Goal: Task Accomplishment & Management: Complete application form

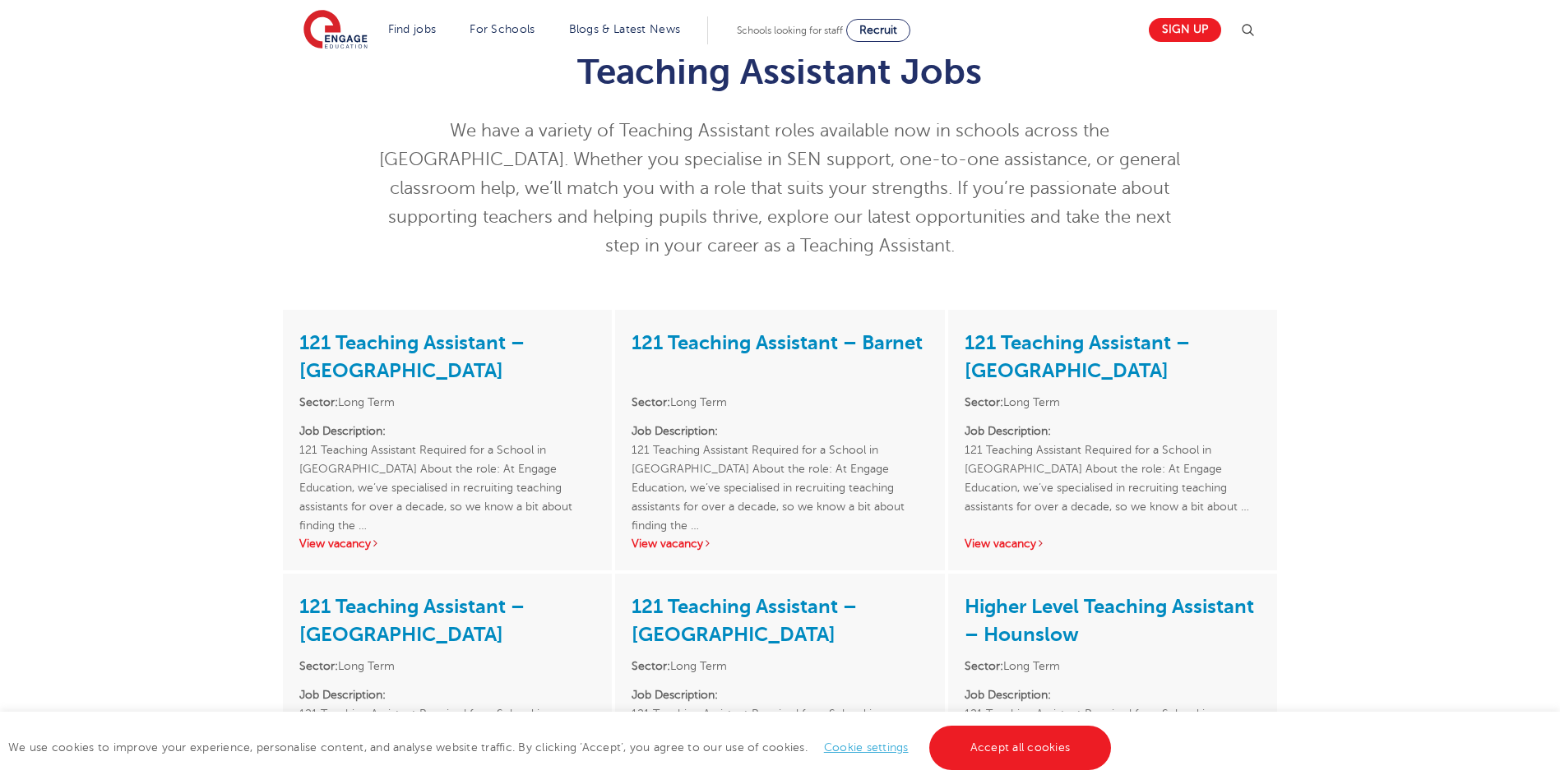
click at [1234, 444] on p "Job Description: 121 Teaching Assistant Required for a School in Tower Hamlets …" at bounding box center [1112, 468] width 296 height 94
click at [1151, 462] on p "Job Description: 121 Teaching Assistant Required for a School in Tower Hamlets …" at bounding box center [1112, 468] width 296 height 94
click at [1024, 548] on link "View vacancy" at bounding box center [1004, 543] width 80 height 12
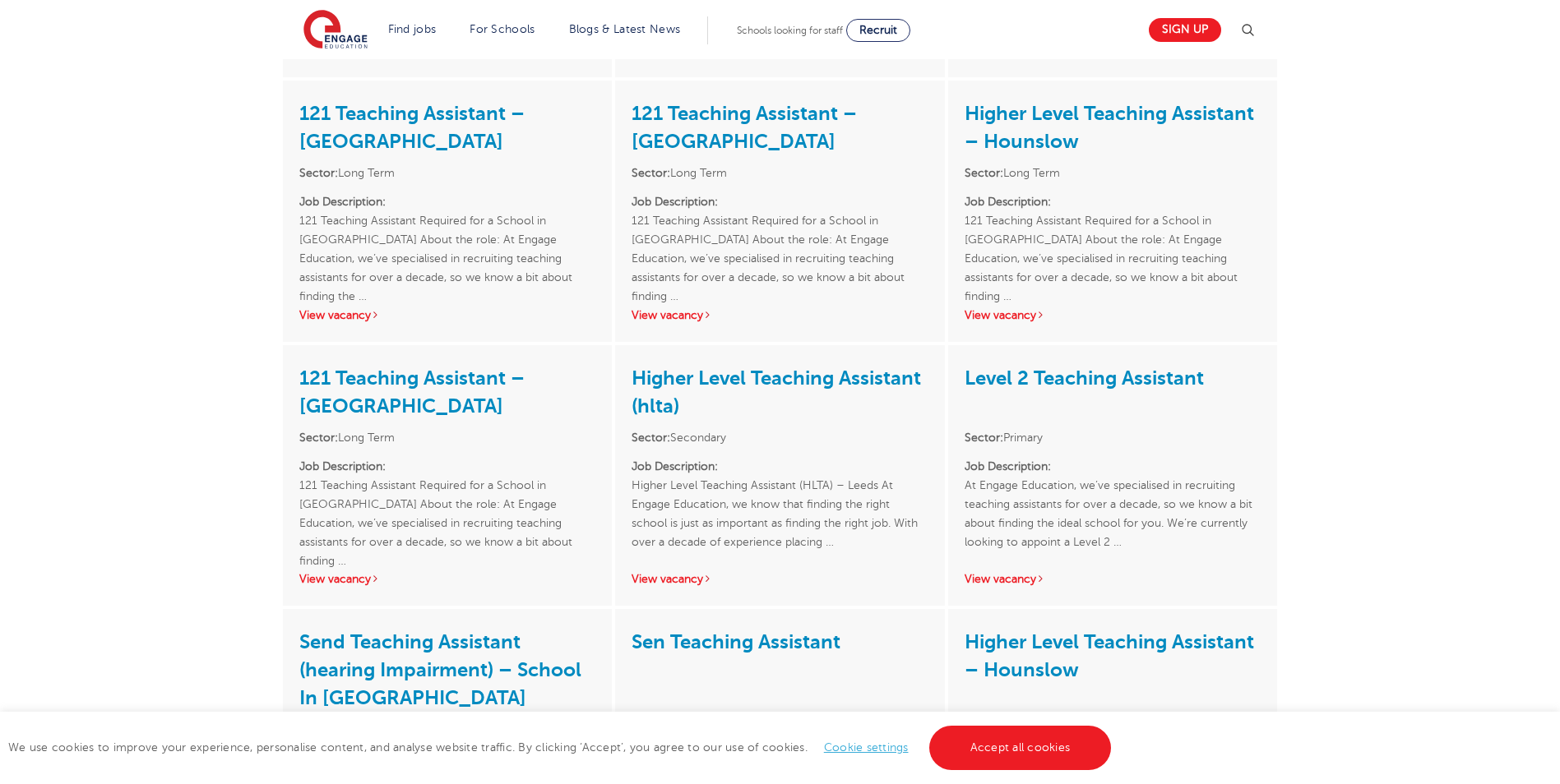
click at [676, 297] on div "121 Teaching Assistant – Redbridge Sector: Long Term Job Description: 121 Teach…" at bounding box center [780, 210] width 329 height 260
click at [676, 307] on div "121 Teaching Assistant – Redbridge Sector: Long Term Job Description: 121 Teach…" at bounding box center [780, 210] width 329 height 260
click at [676, 320] on link "View vacancy" at bounding box center [672, 315] width 80 height 12
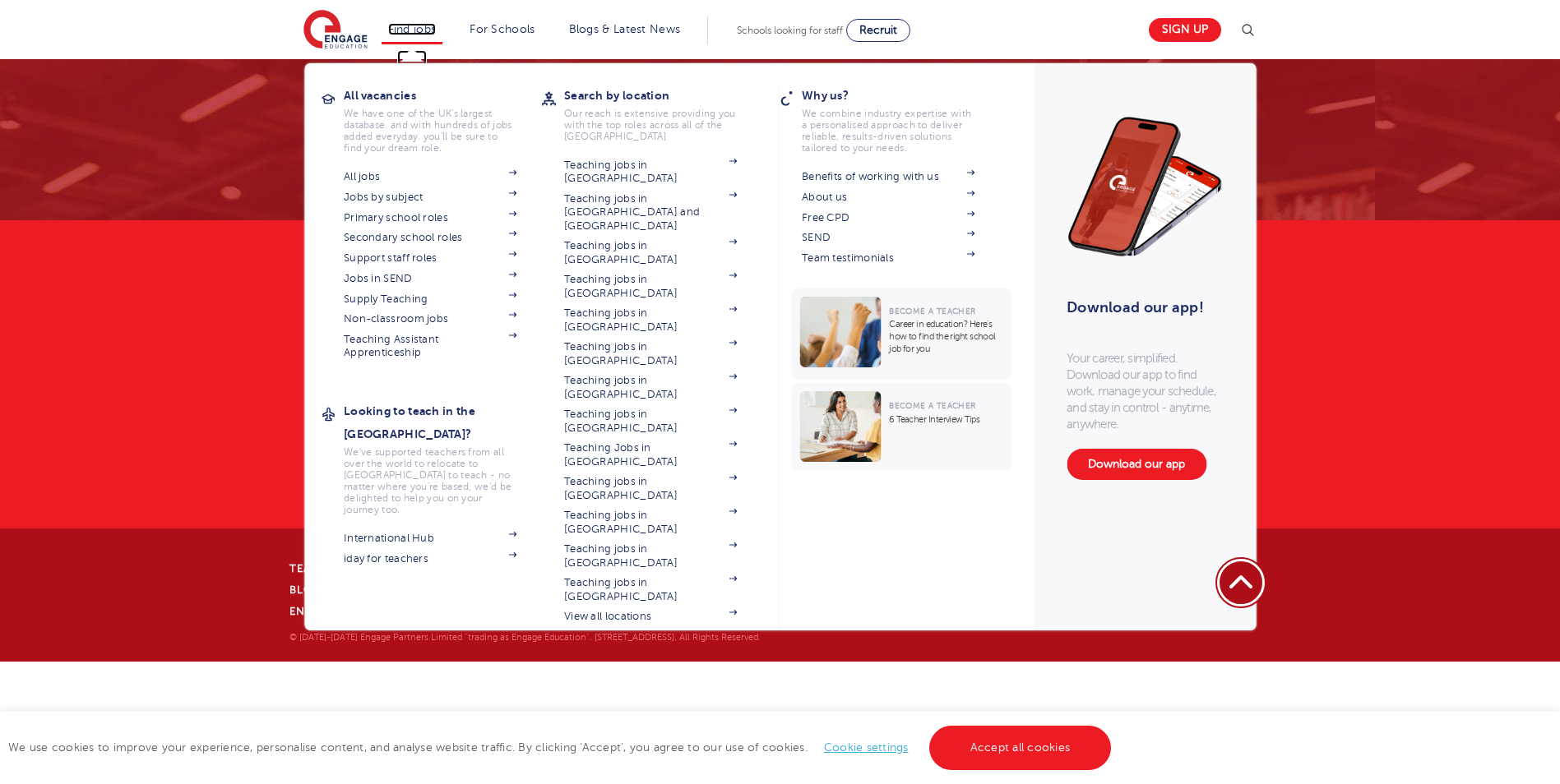
click at [422, 32] on link "Find jobs" at bounding box center [412, 29] width 49 height 12
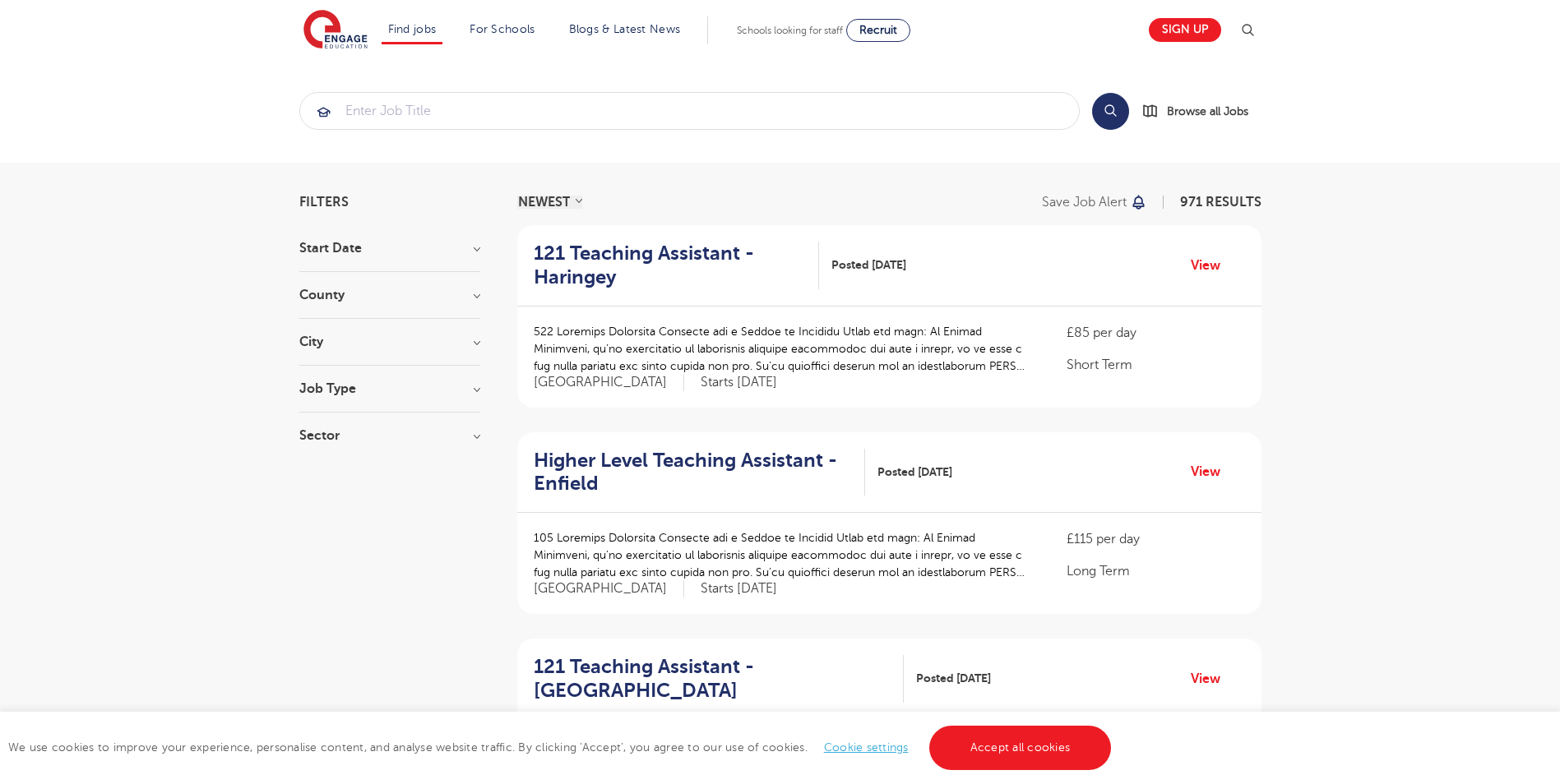
click at [613, 256] on h2 "121 Teaching Assistant - Haringey" at bounding box center [671, 265] width 273 height 48
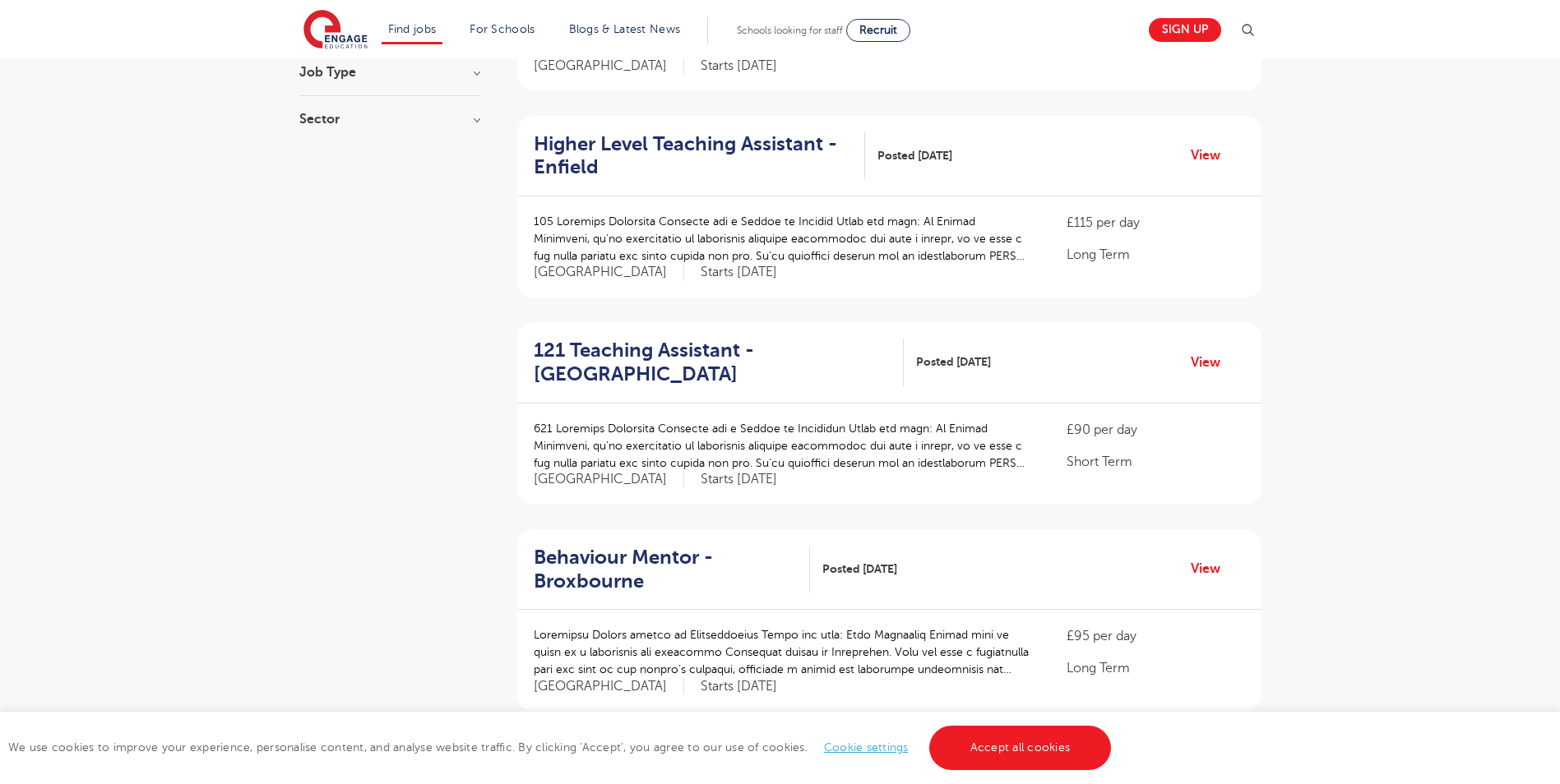
scroll to position [329, 0]
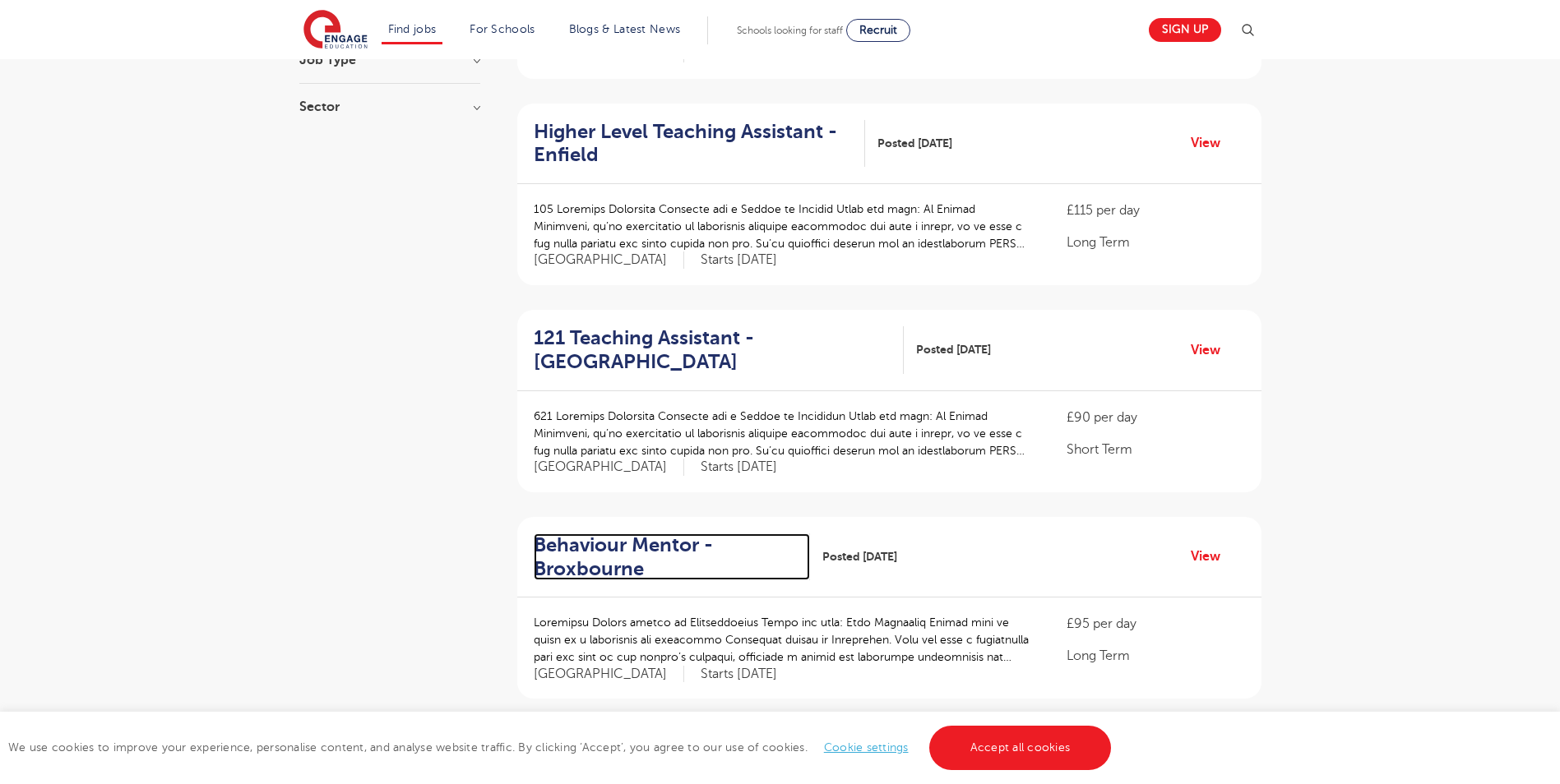
click at [638, 567] on h2 "Behaviour Mentor - Broxbourne" at bounding box center [666, 557] width 263 height 48
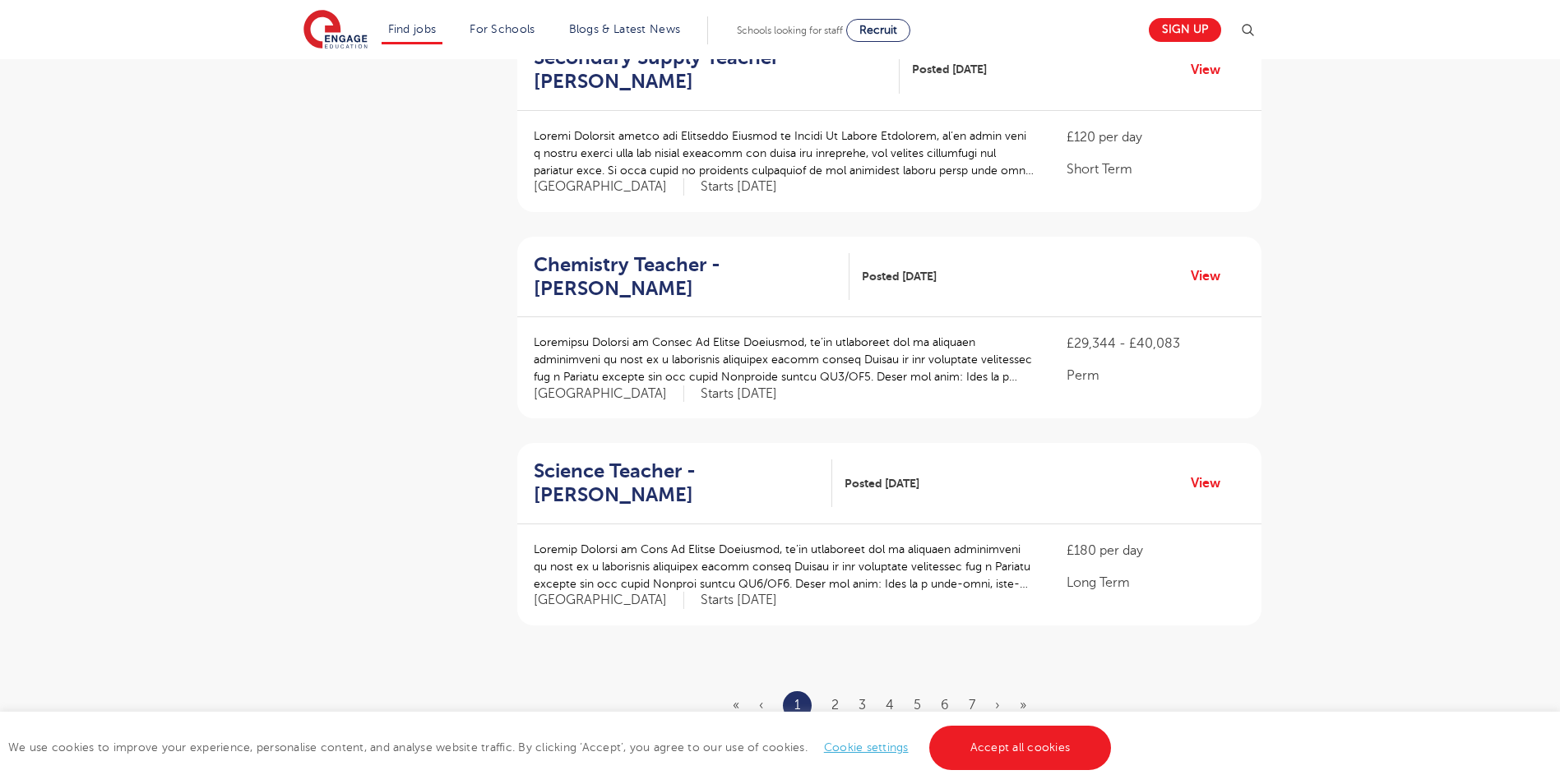
scroll to position [1644, 0]
click at [838, 697] on link "2" at bounding box center [834, 704] width 7 height 15
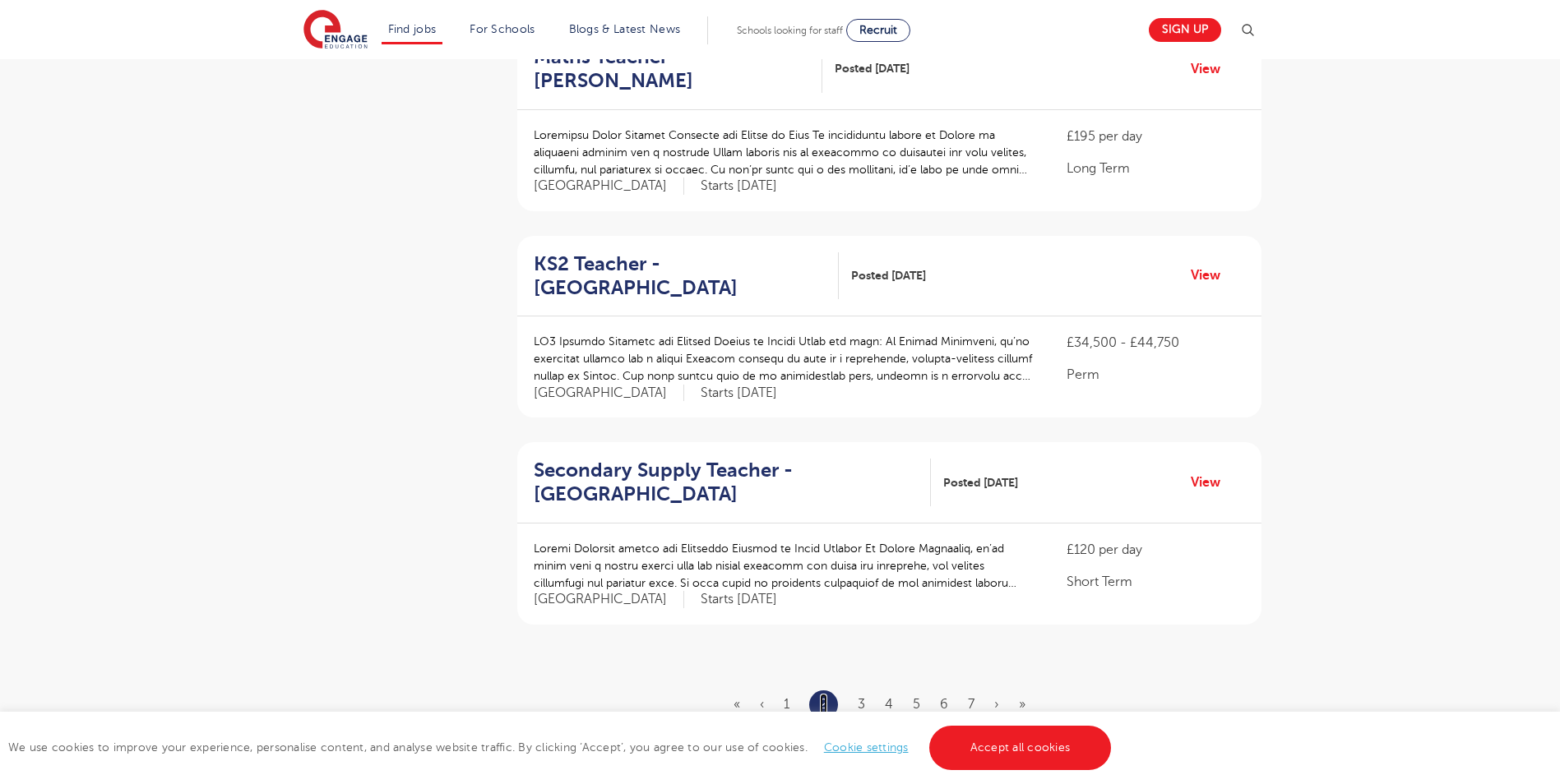
scroll to position [0, 0]
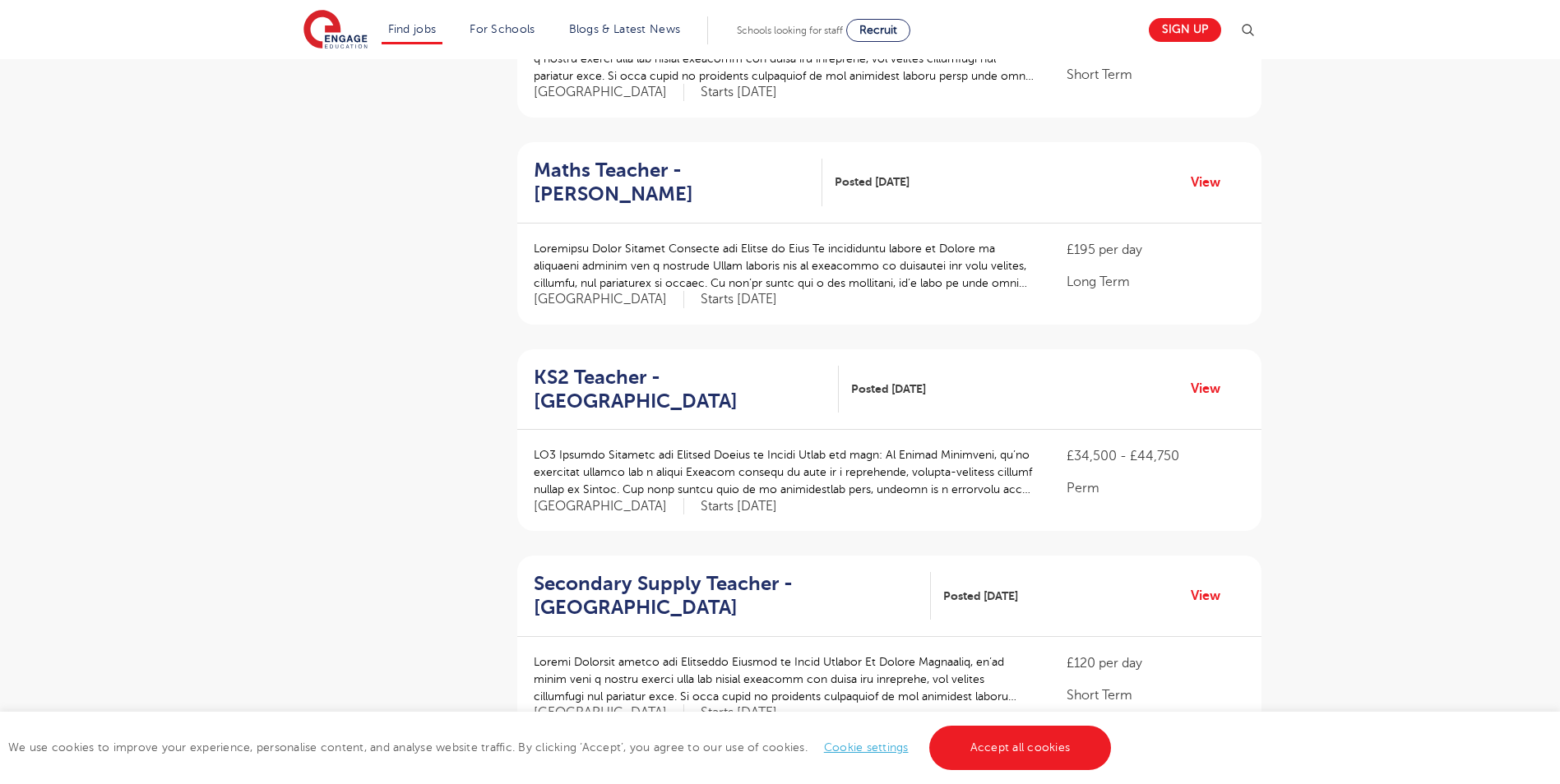
scroll to position [1726, 0]
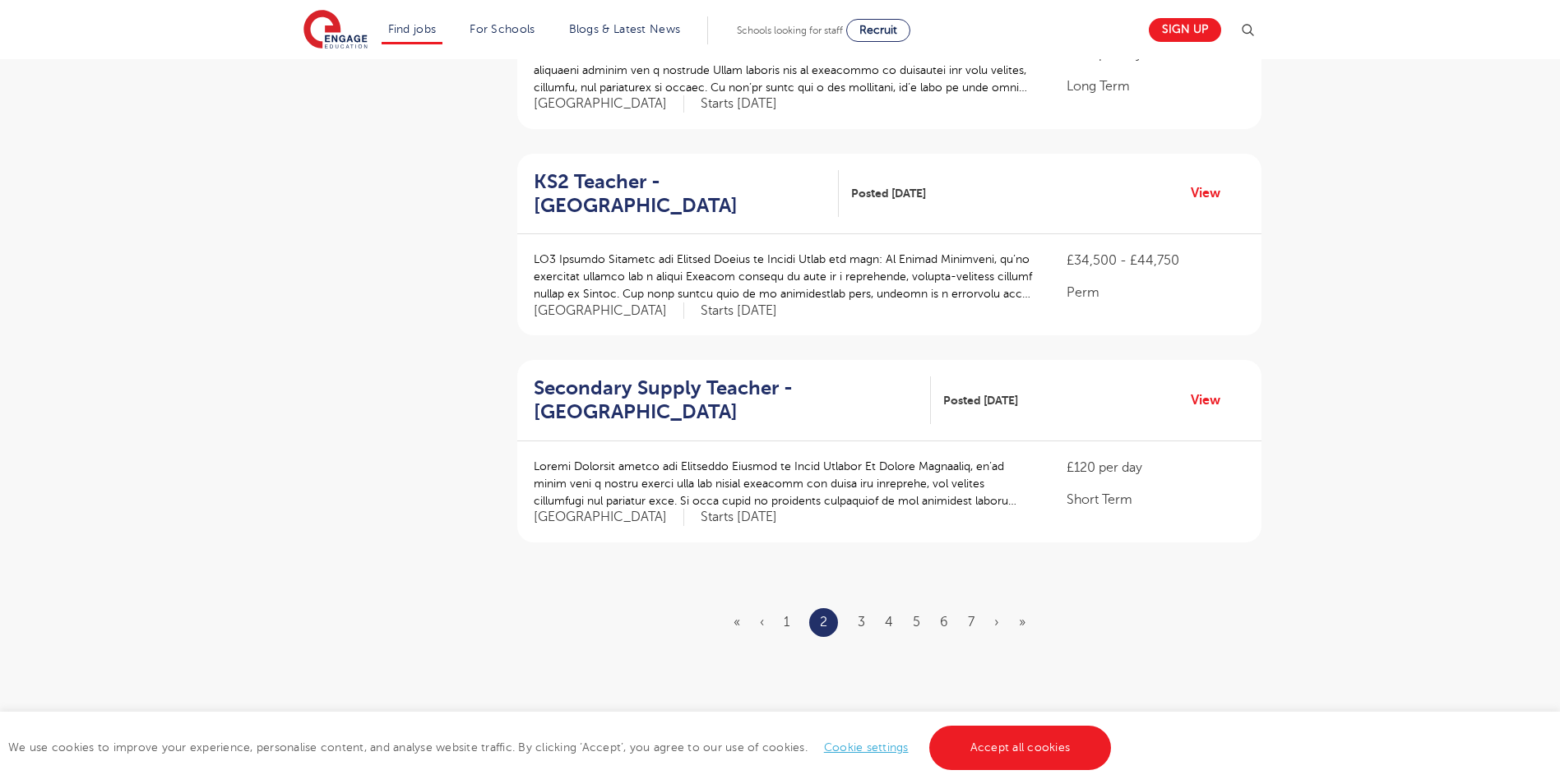
click at [868, 608] on ul "« ‹ 1 2 3 4 5 6 7 › »" at bounding box center [889, 622] width 312 height 29
click at [865, 615] on link "3" at bounding box center [861, 622] width 7 height 15
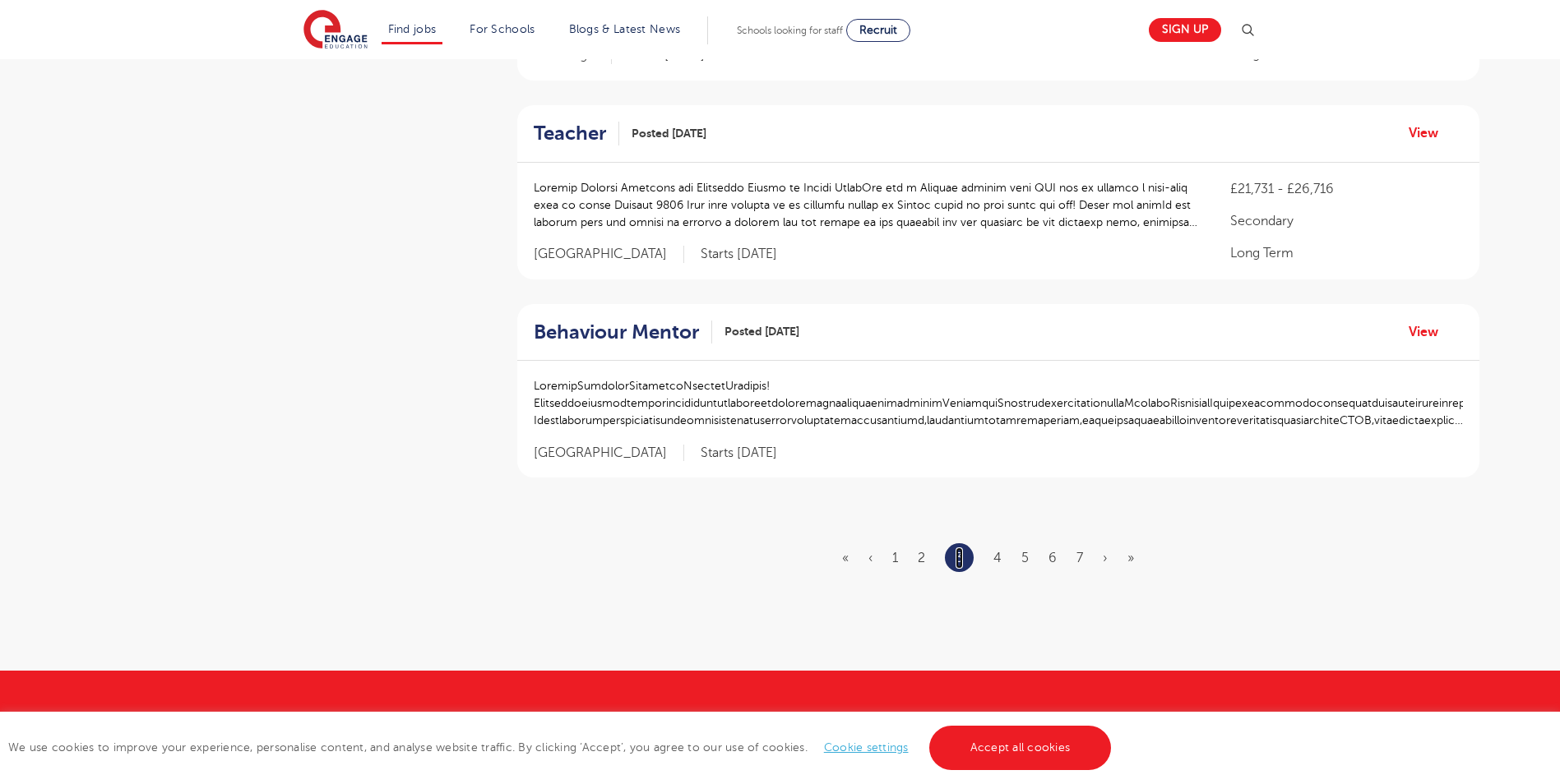
scroll to position [1973, 0]
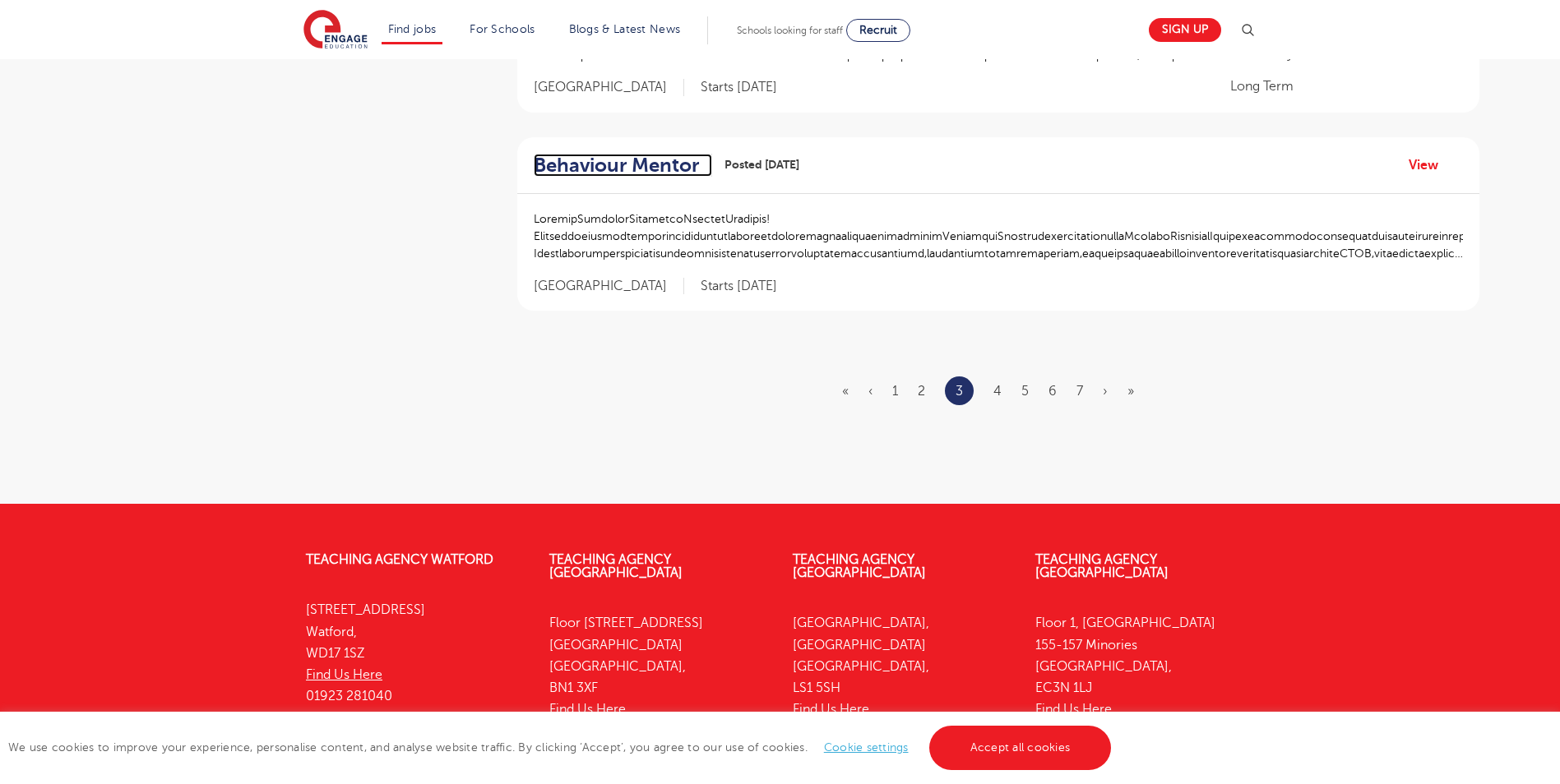
click at [602, 153] on h2 "Behaviour Mentor" at bounding box center [616, 165] width 165 height 24
click at [568, 153] on h2 "Behaviour Mentor" at bounding box center [616, 165] width 165 height 24
click at [989, 376] on ul "« ‹ 1 2 3 4 5 6 7 › »" at bounding box center [997, 390] width 312 height 29
click at [1000, 384] on link "4" at bounding box center [997, 391] width 8 height 15
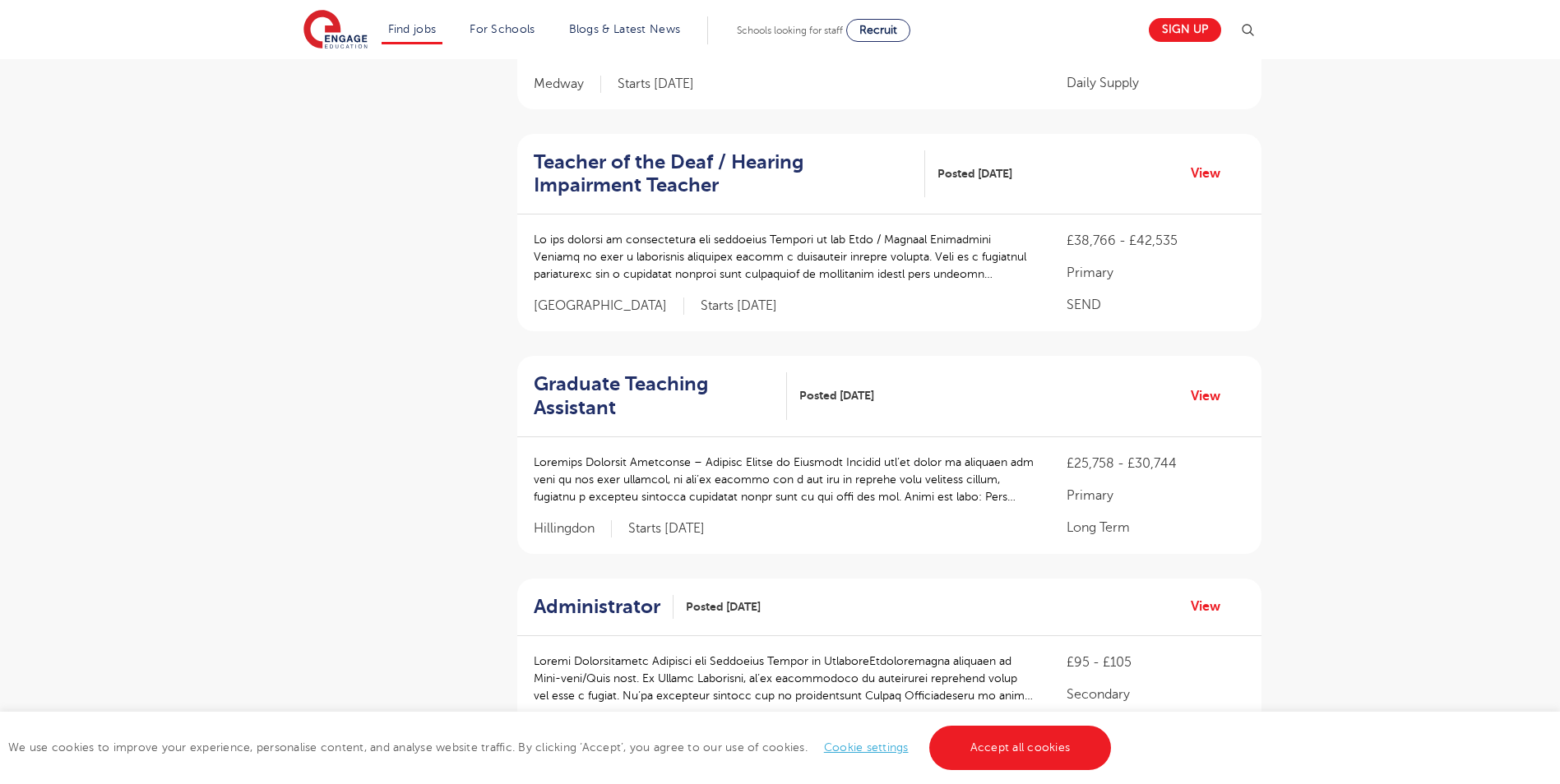
scroll to position [986, 0]
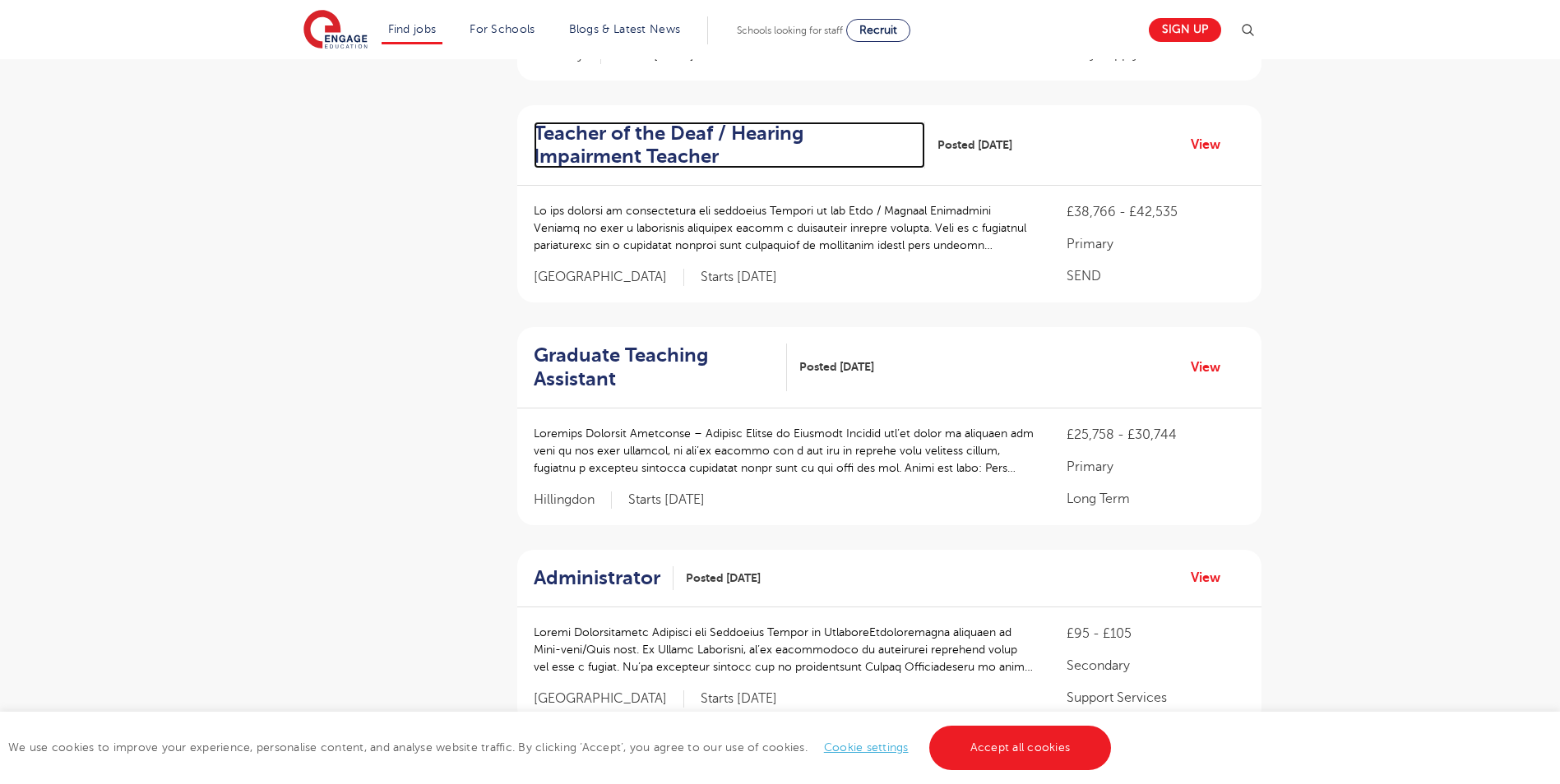
click at [611, 122] on h2 "Teacher of the Deaf / Hearing Impairment Teacher" at bounding box center [723, 146] width 379 height 48
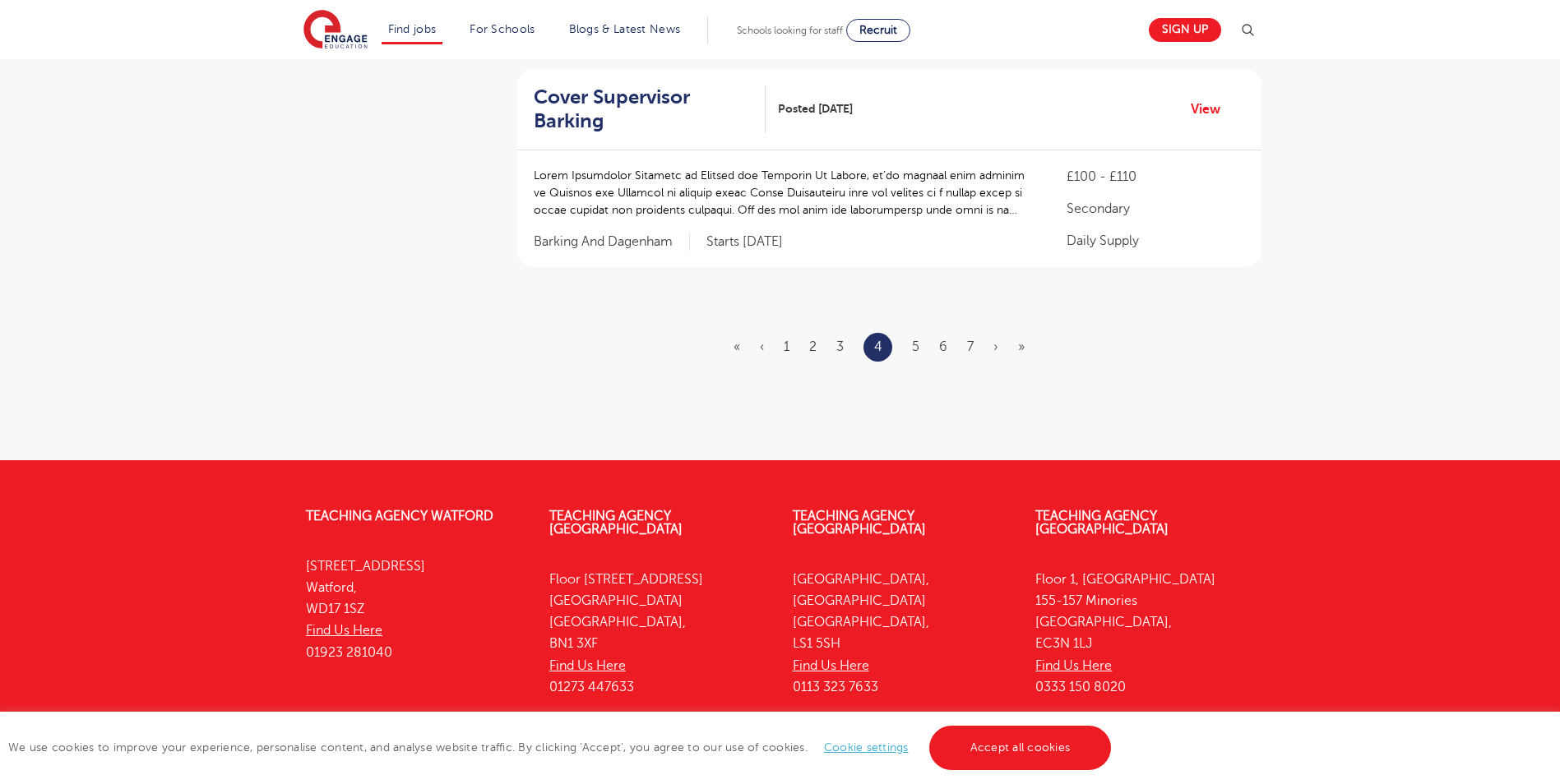
scroll to position [2145, 0]
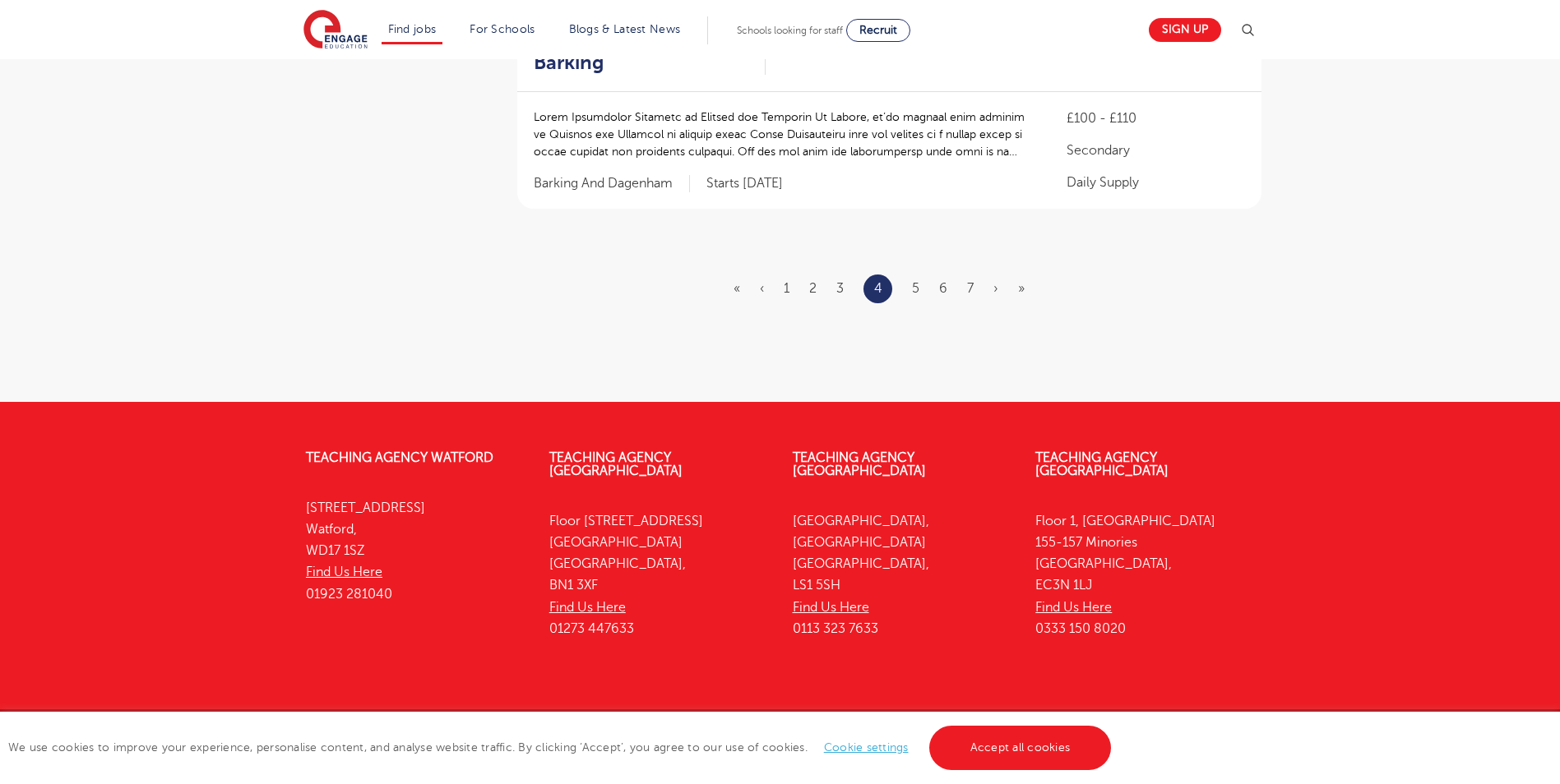
click at [1025, 274] on ul "« ‹ 1 2 3 4 5 6 7 › »" at bounding box center [889, 288] width 311 height 29
click at [1021, 281] on link "»" at bounding box center [1021, 288] width 7 height 15
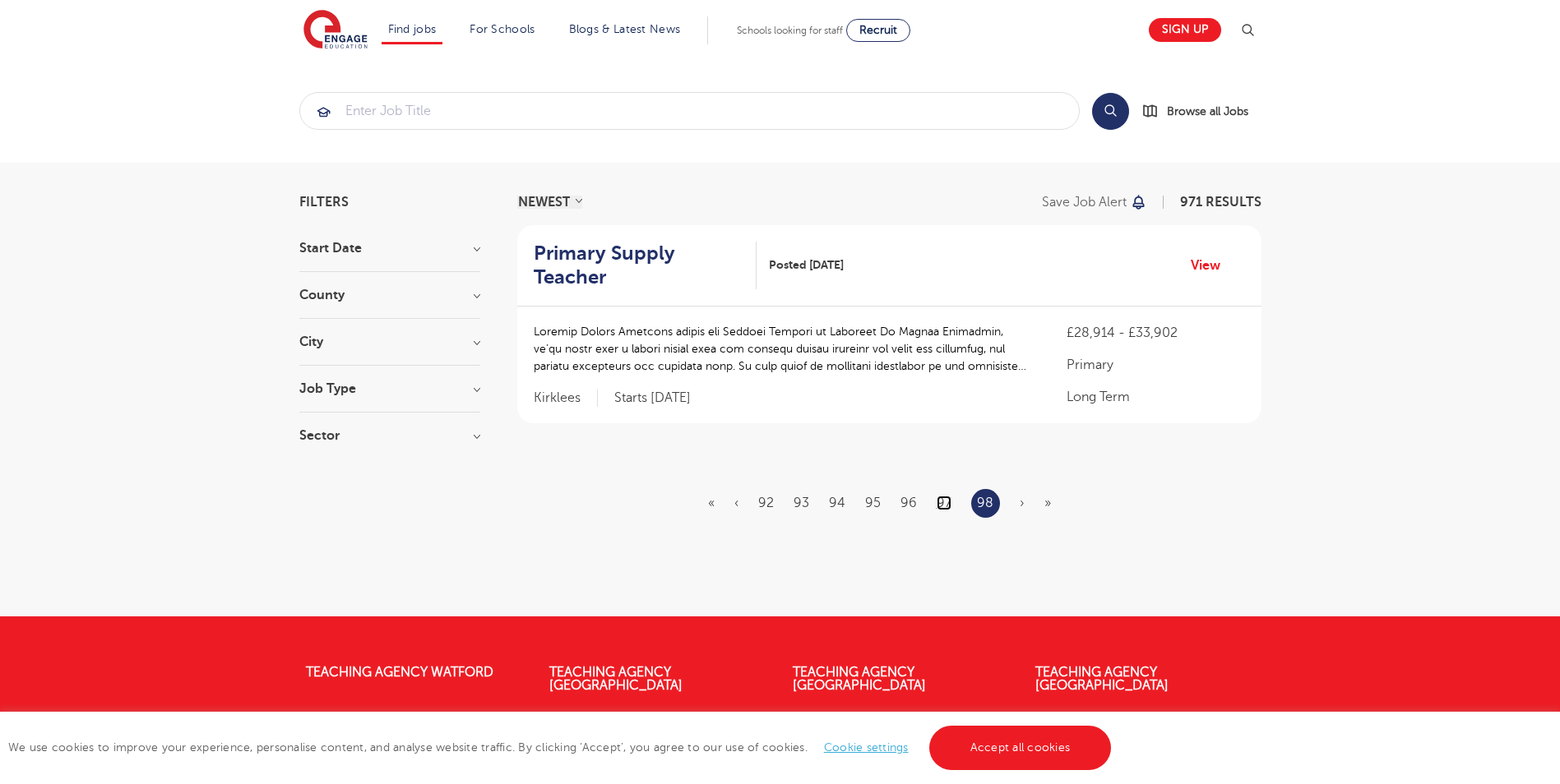
click at [948, 496] on link "97" at bounding box center [944, 503] width 15 height 15
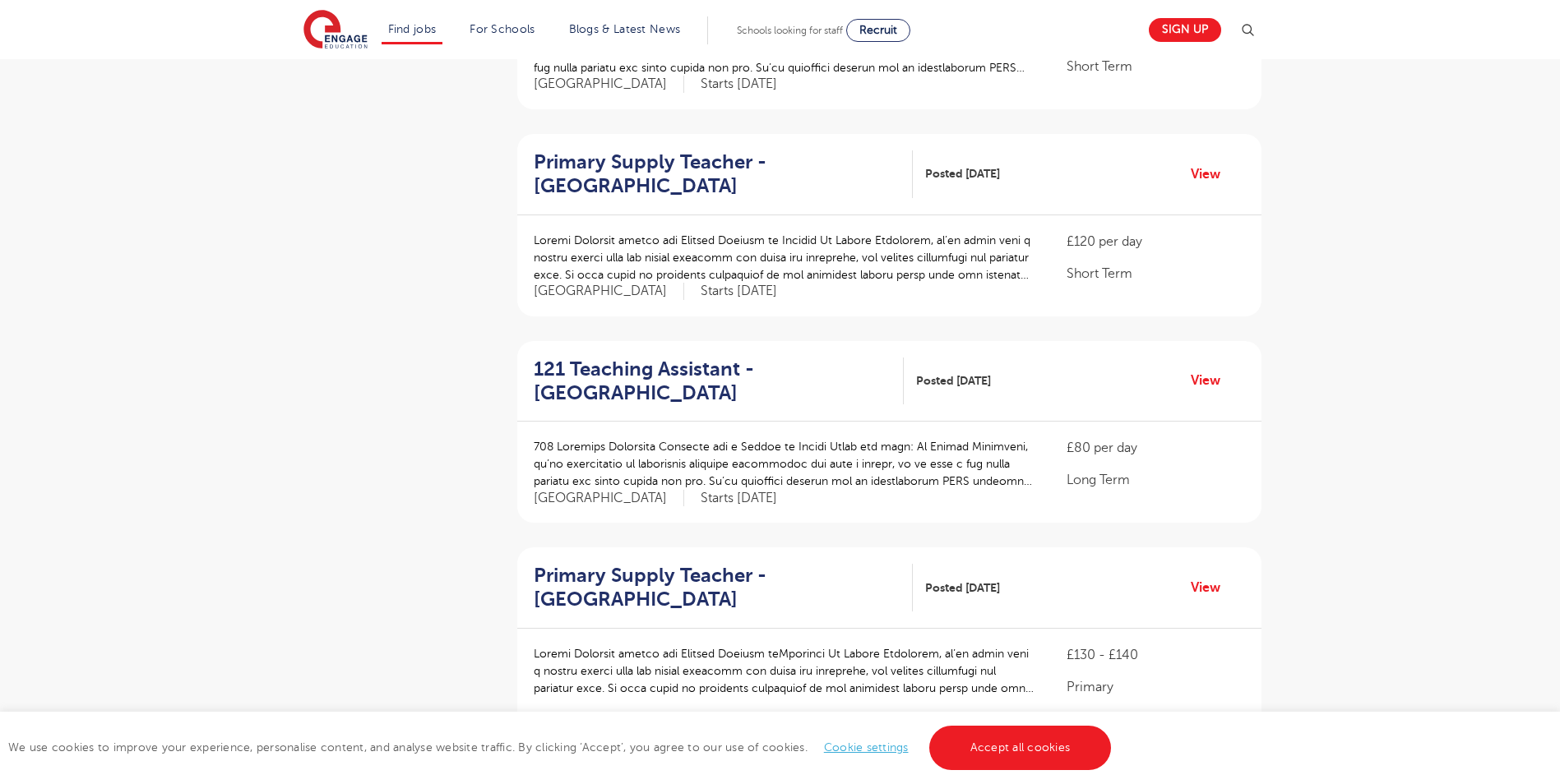
scroll to position [1726, 0]
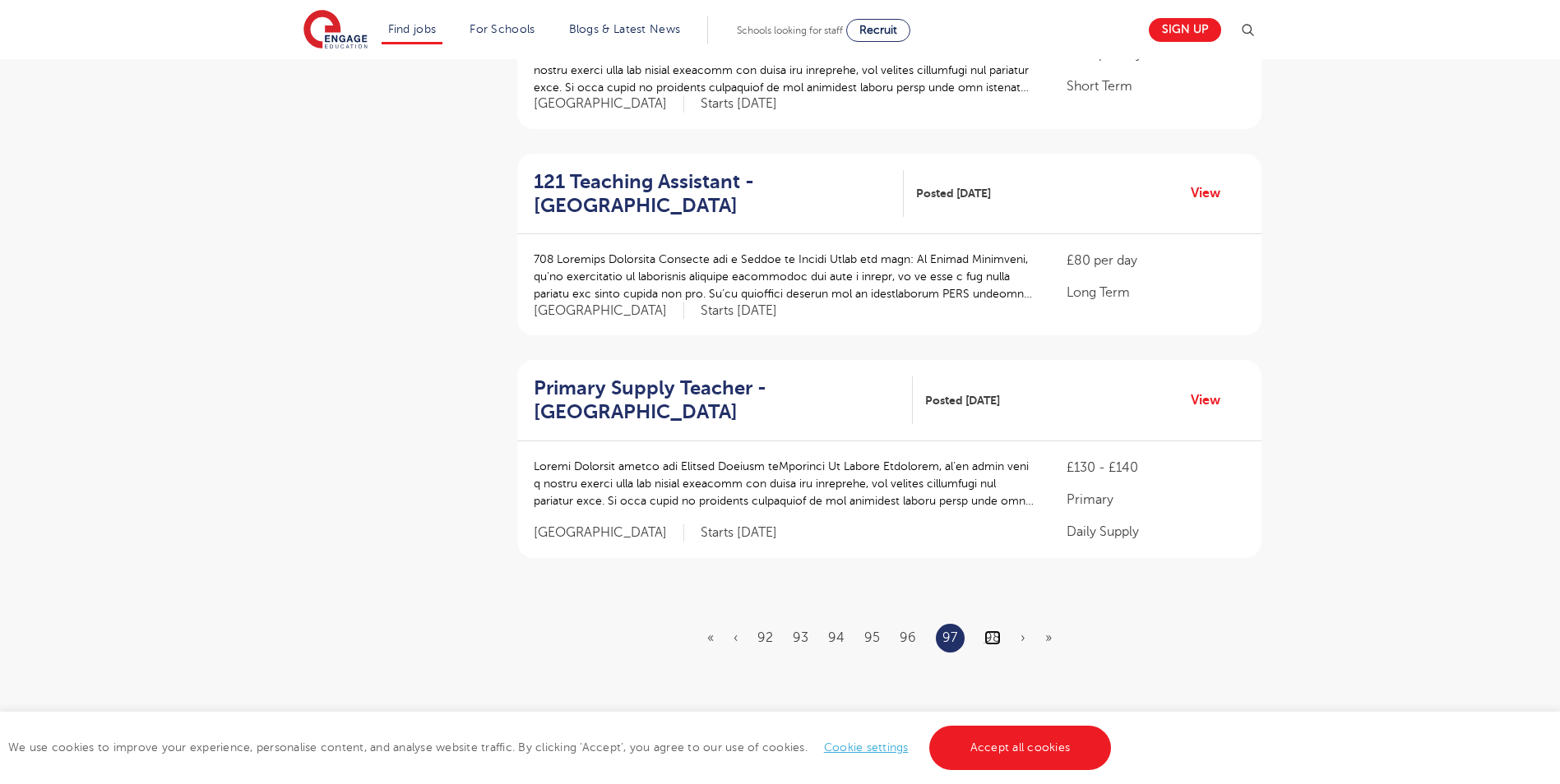
click at [994, 631] on link "98" at bounding box center [992, 637] width 17 height 15
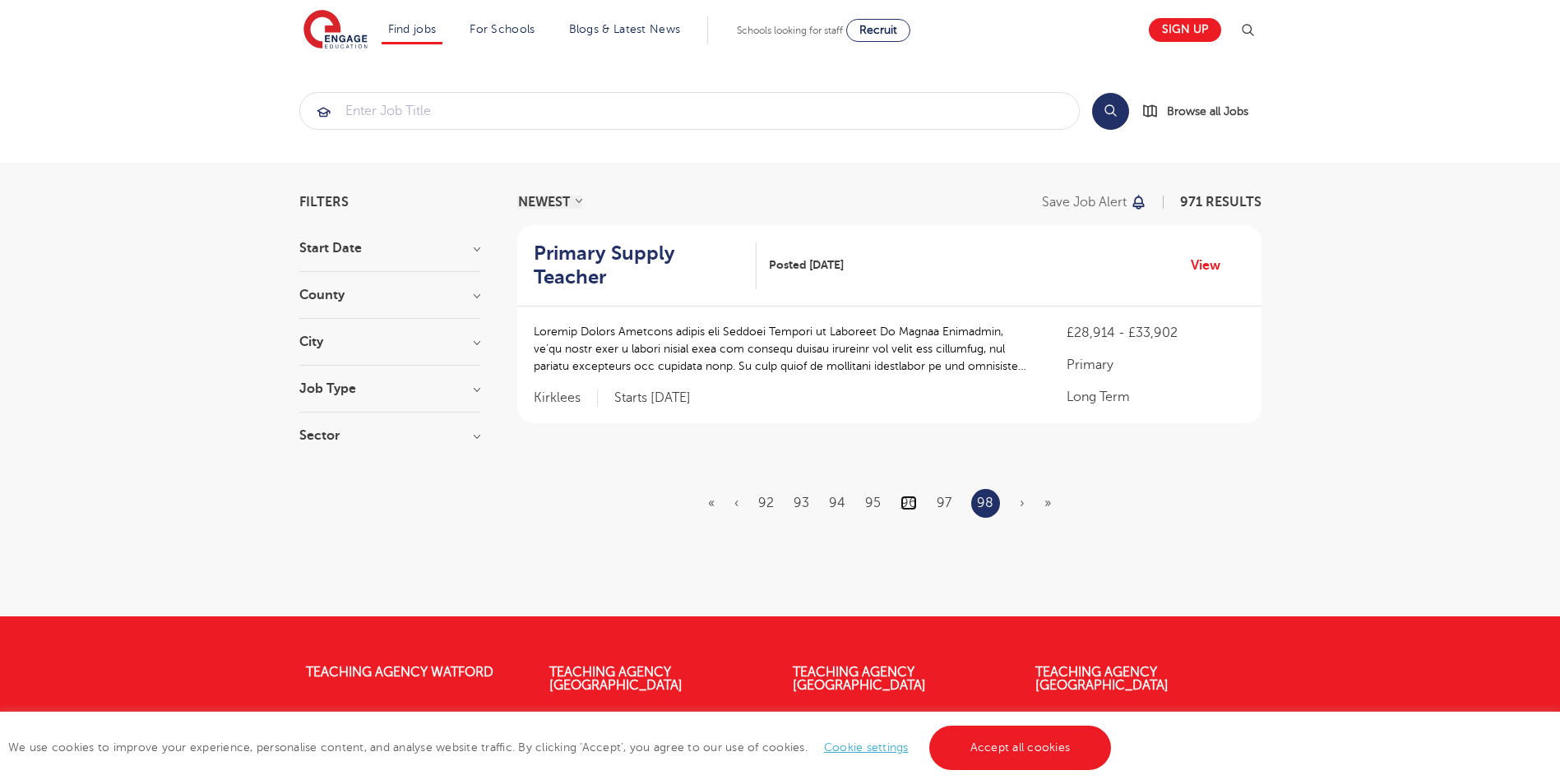
click at [914, 496] on link "96" at bounding box center [908, 503] width 17 height 15
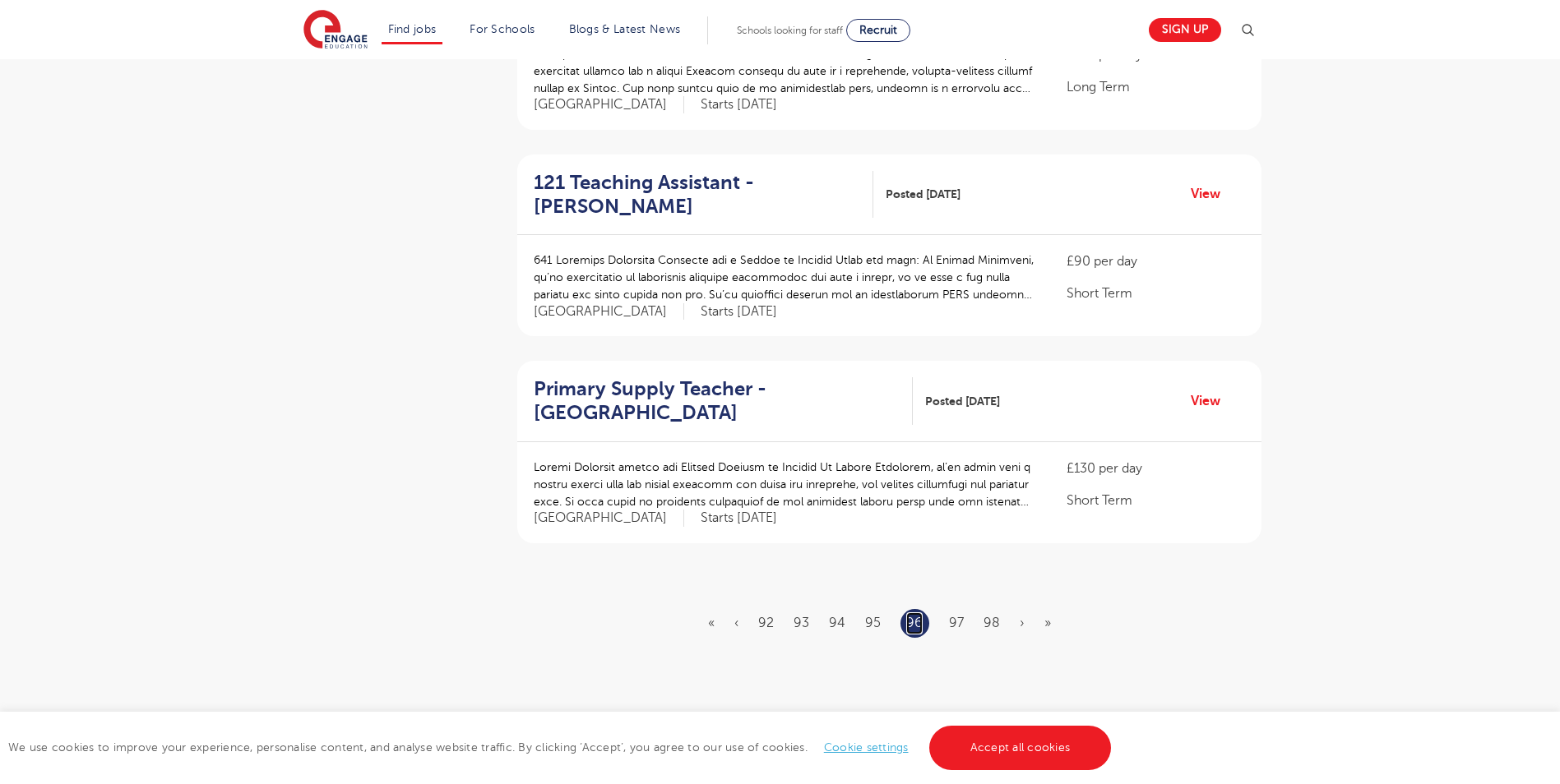
scroll to position [1726, 0]
click at [882, 608] on ul "« ‹ 92 93 94 95 96 97 98 › »" at bounding box center [889, 622] width 363 height 29
click at [877, 615] on link "95" at bounding box center [873, 622] width 16 height 15
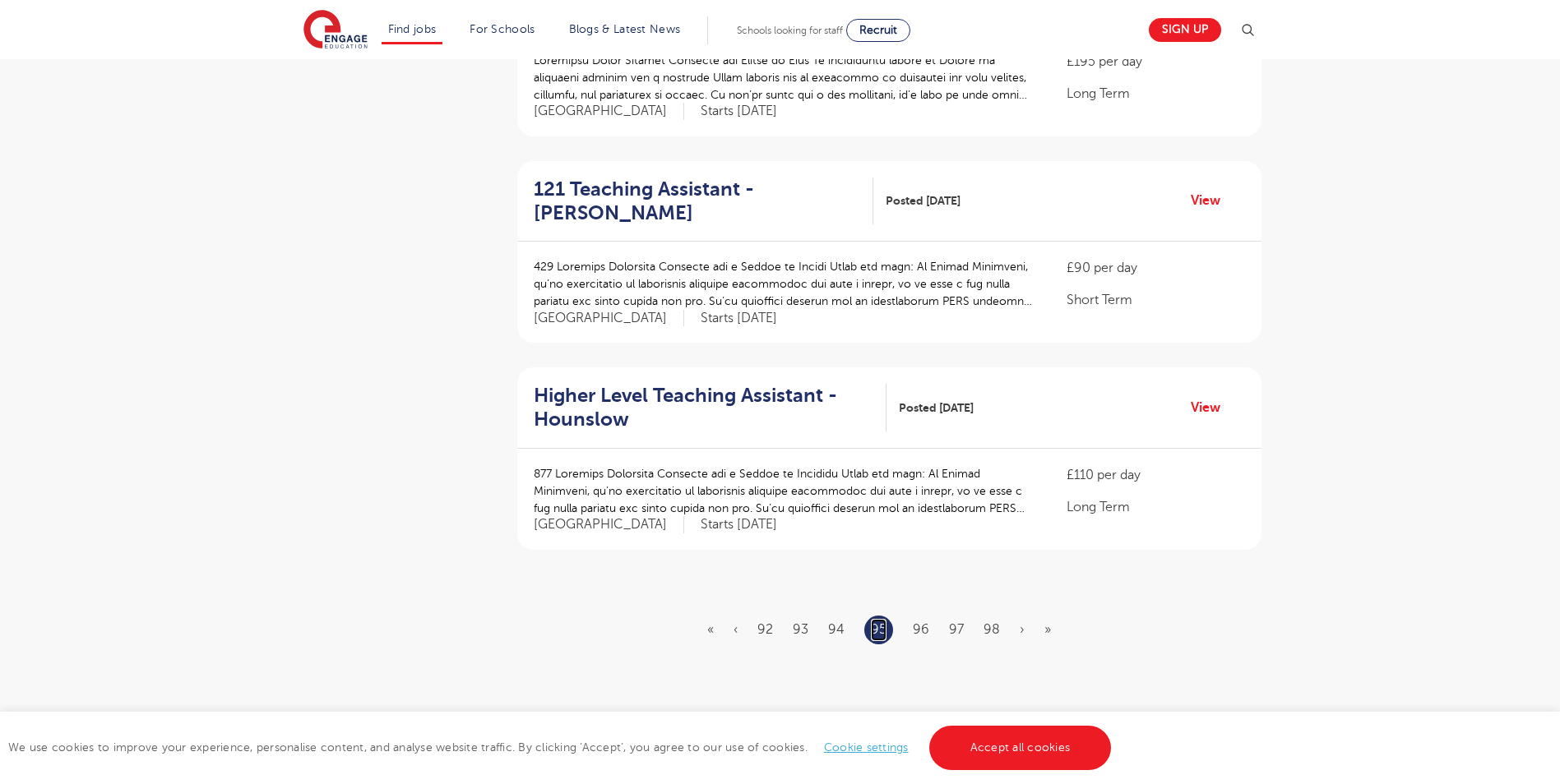
scroll to position [1644, 0]
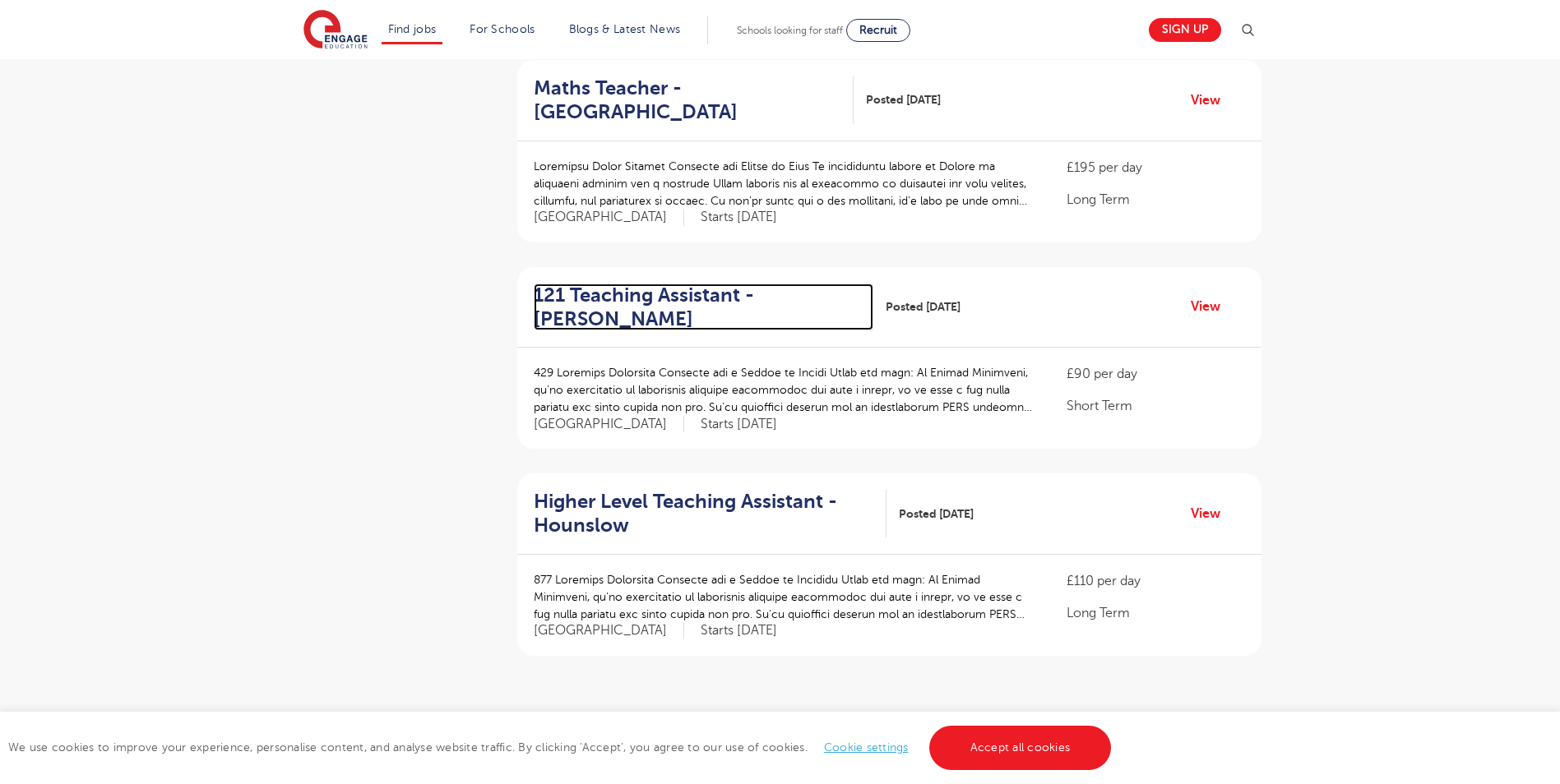
click at [610, 283] on h2 "121 Teaching Assistant - Merton" at bounding box center [697, 307] width 327 height 48
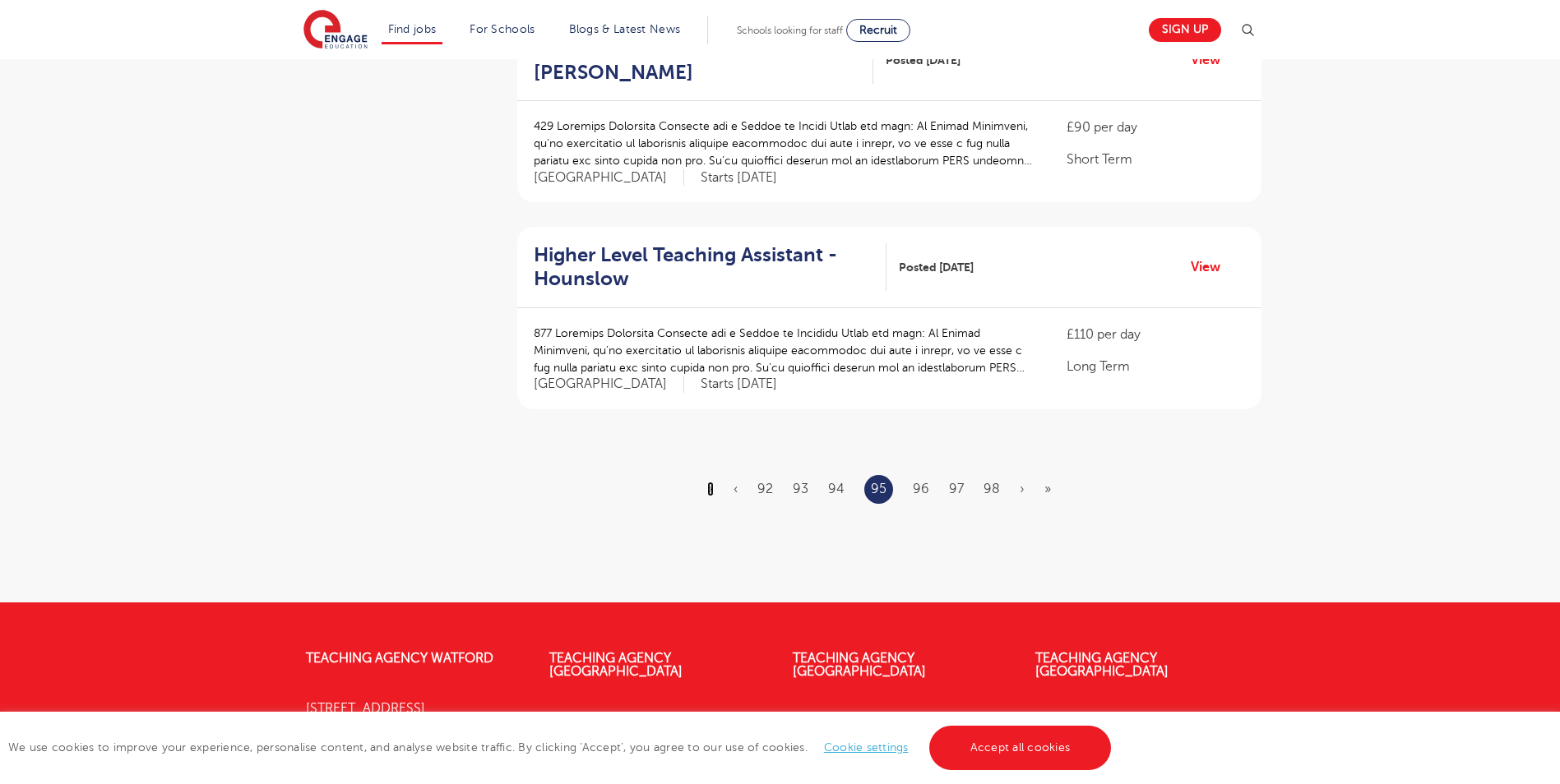
click at [713, 482] on link "«" at bounding box center [710, 489] width 7 height 15
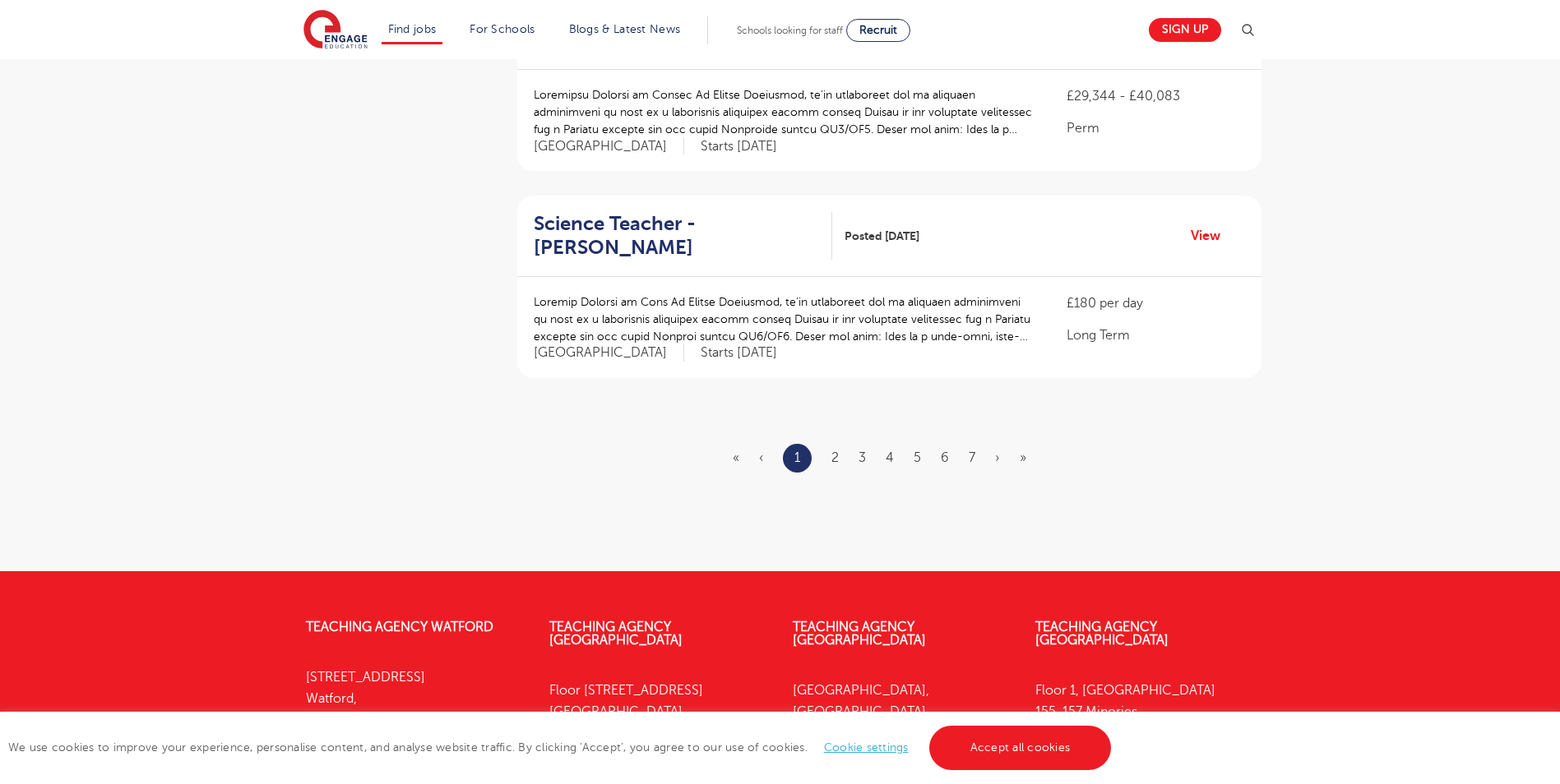
scroll to position [0, 0]
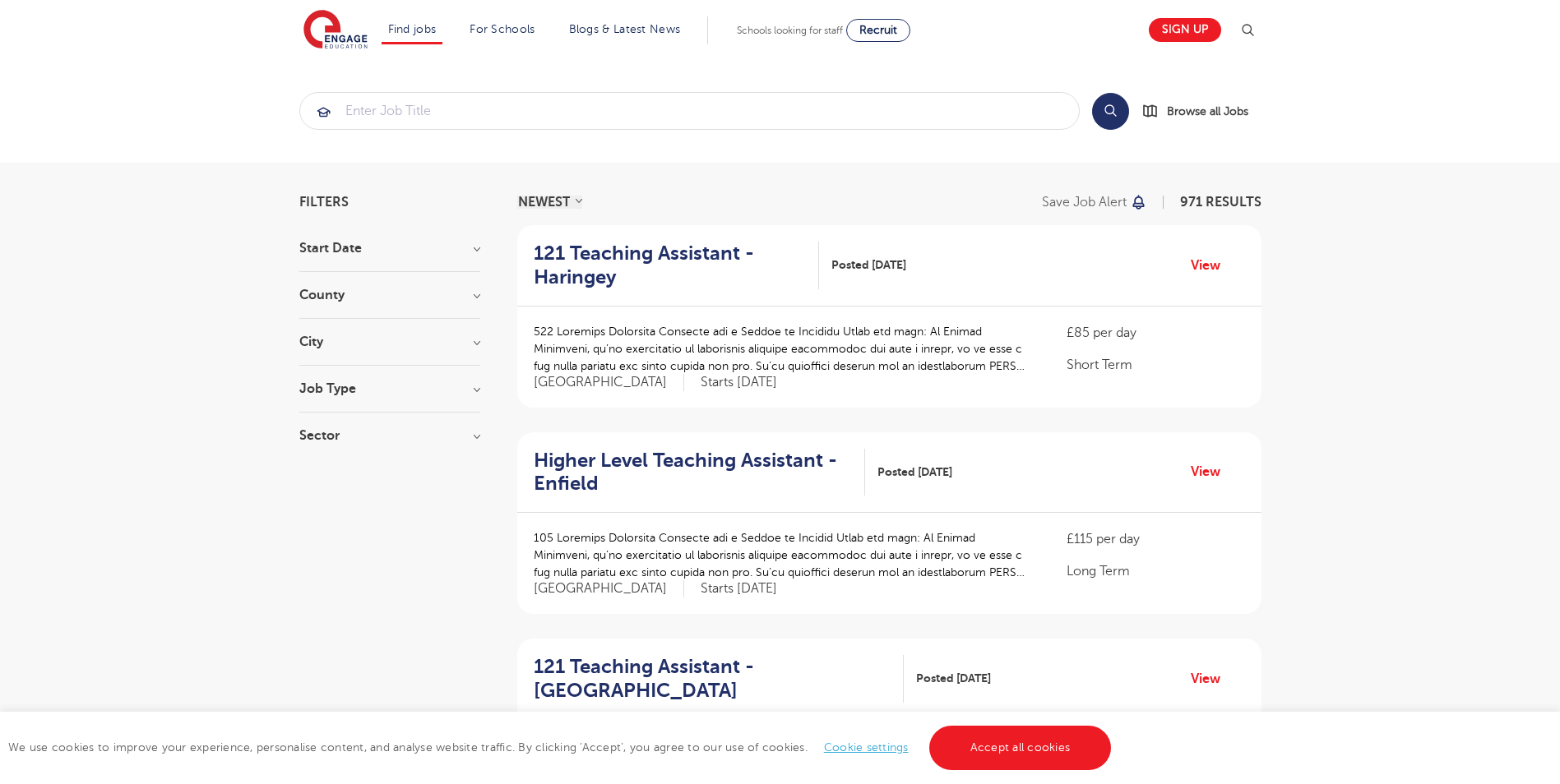
drag, startPoint x: 441, startPoint y: 50, endPoint x: 450, endPoint y: 70, distance: 21.9
drag, startPoint x: 450, startPoint y: 70, endPoint x: 456, endPoint y: 101, distance: 31.6
click at [456, 101] on input "search" at bounding box center [689, 111] width 779 height 37
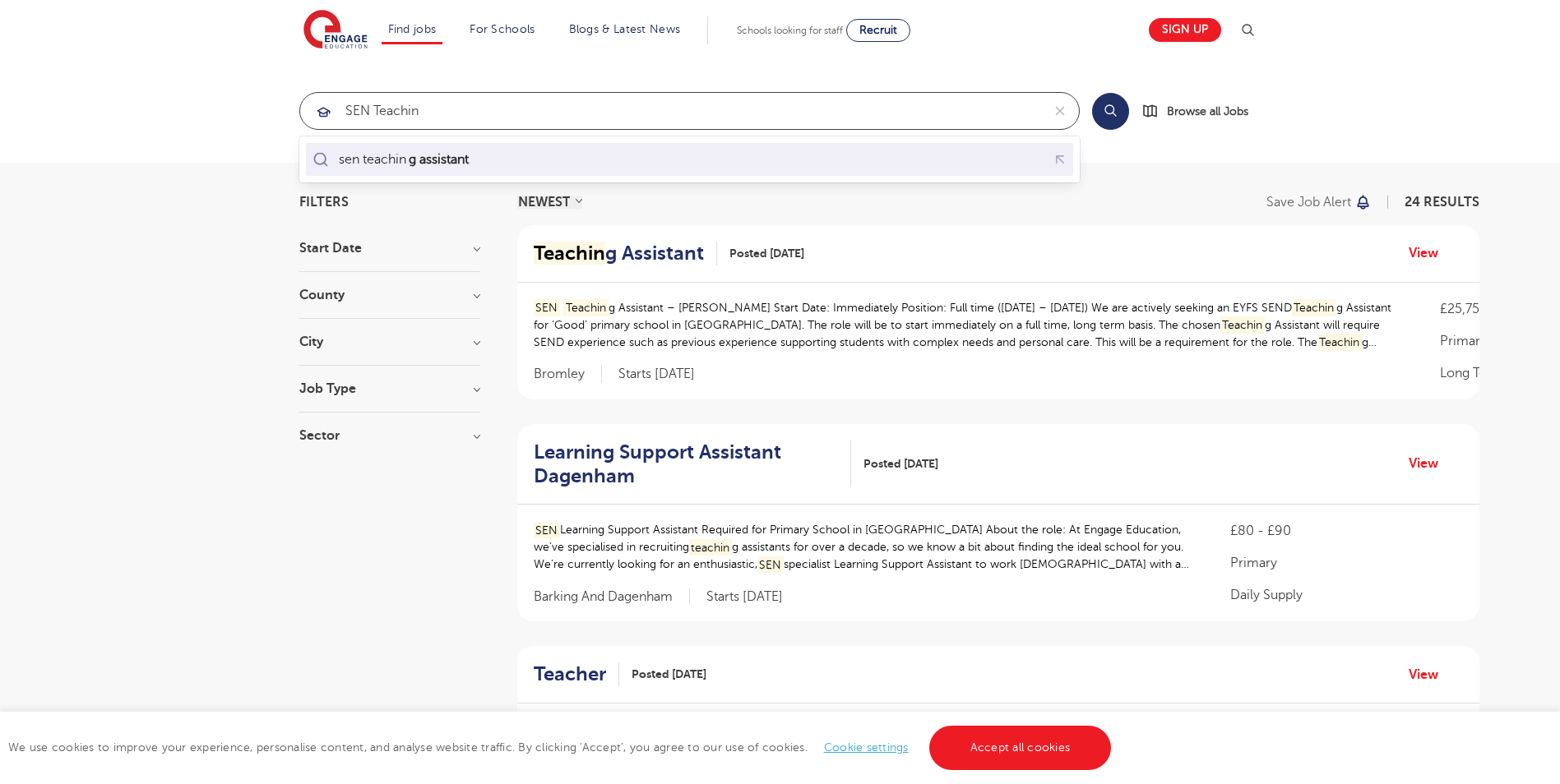
click at [469, 165] on mark "g assistant" at bounding box center [439, 159] width 65 height 20
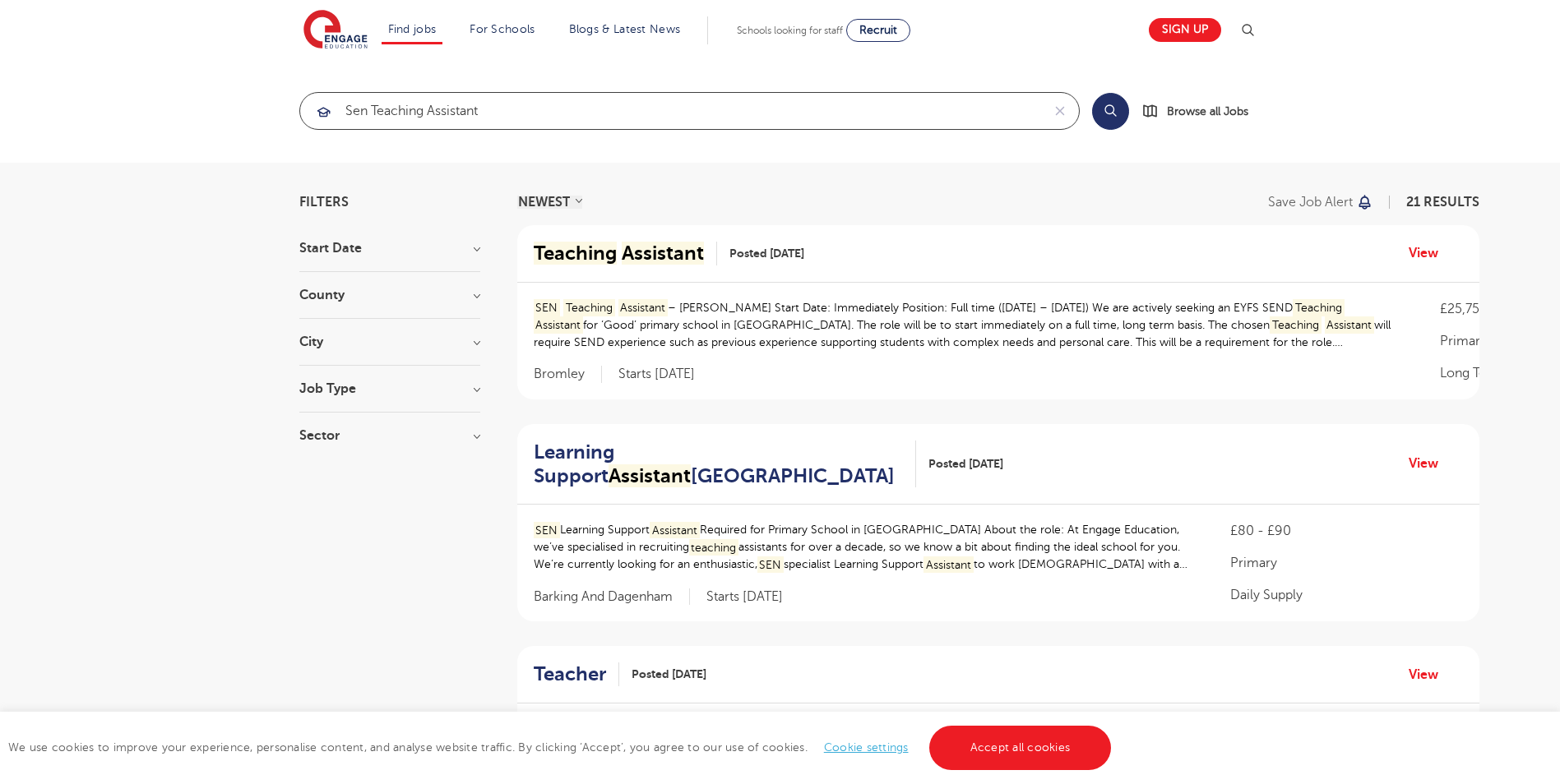
type input "sen teaching assistant"
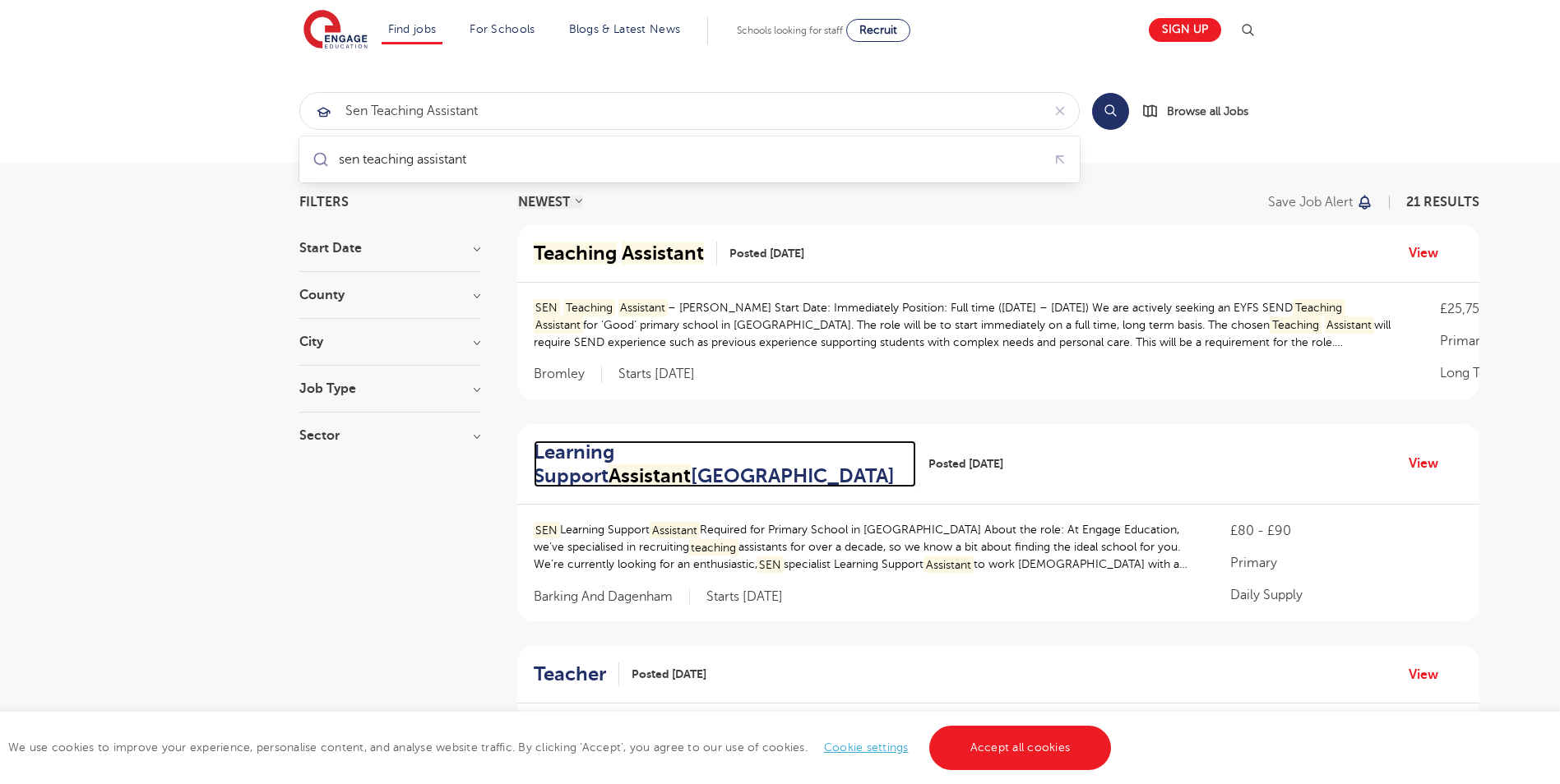
click at [610, 465] on h2 "Learning Support Assistant Dagenham" at bounding box center [719, 464] width 370 height 48
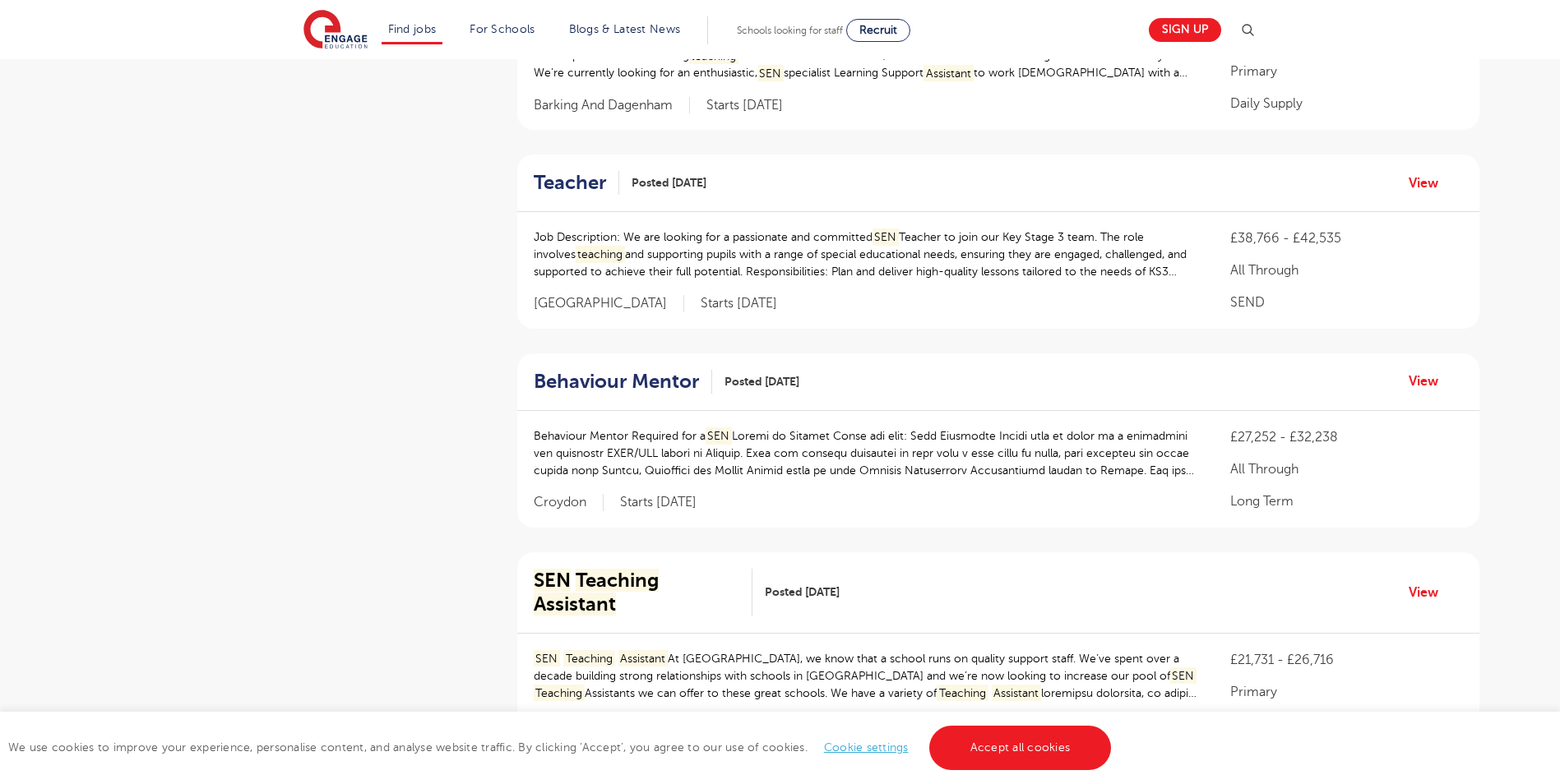
scroll to position [493, 0]
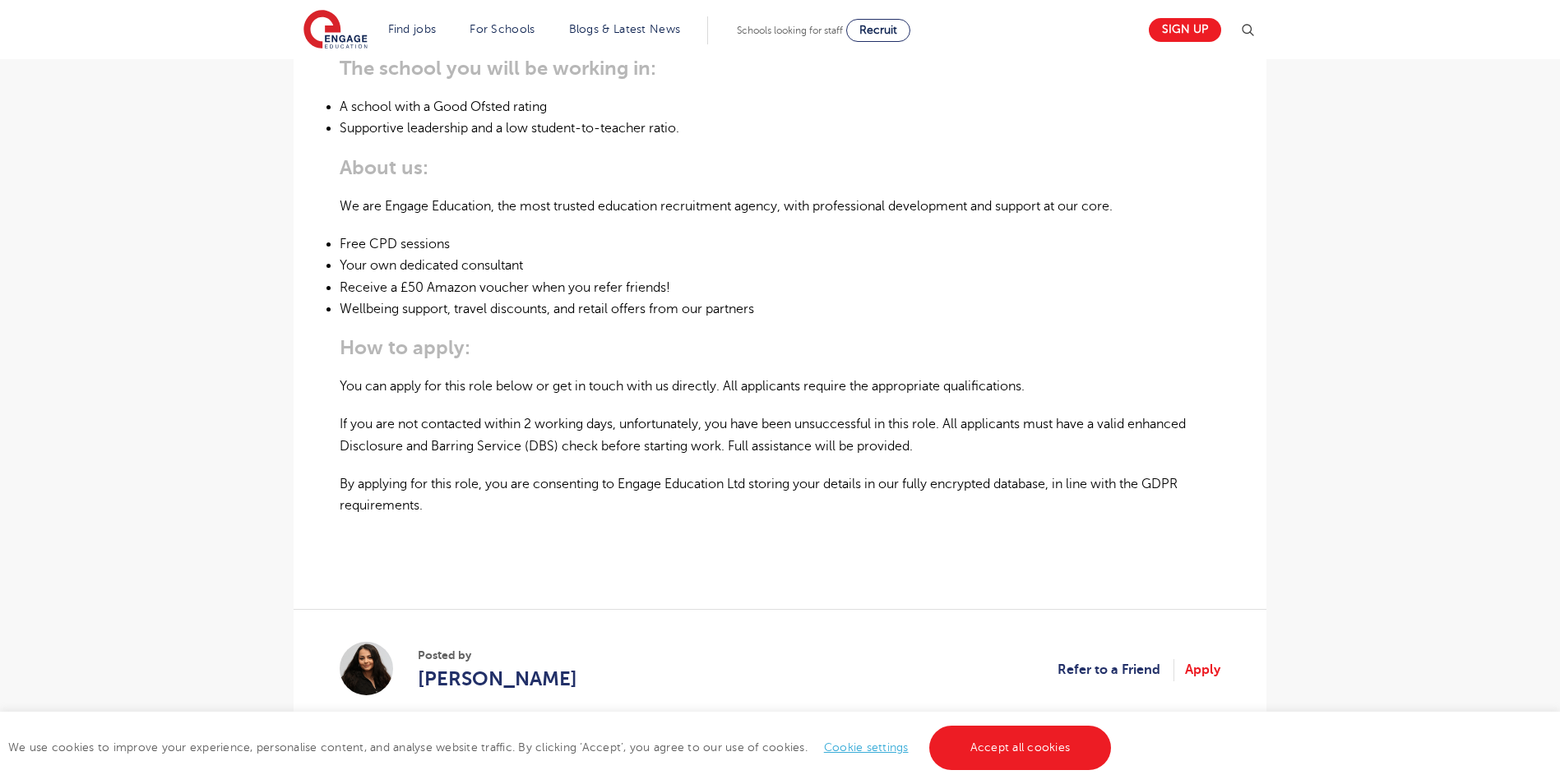
scroll to position [986, 0]
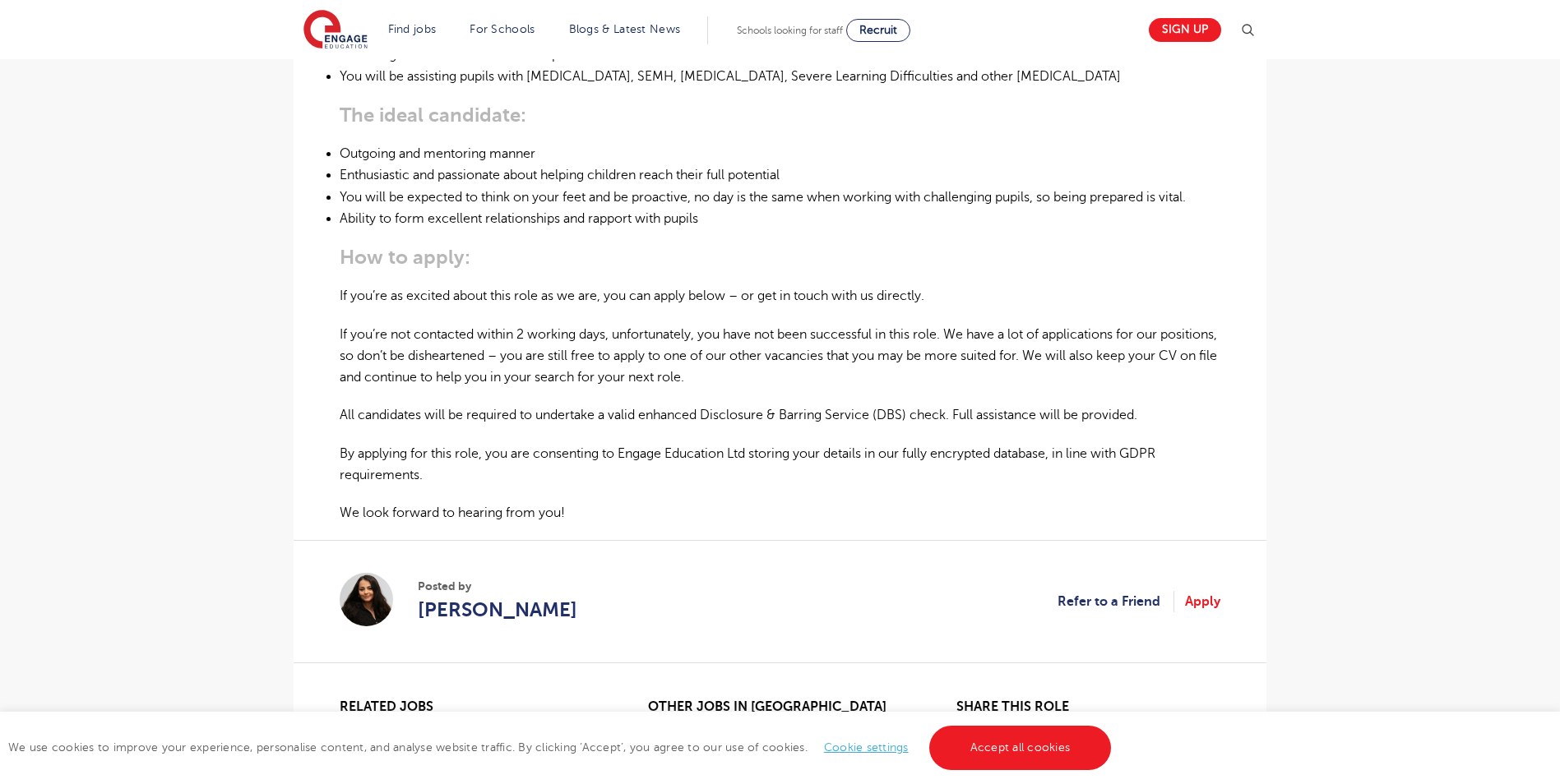
scroll to position [493, 0]
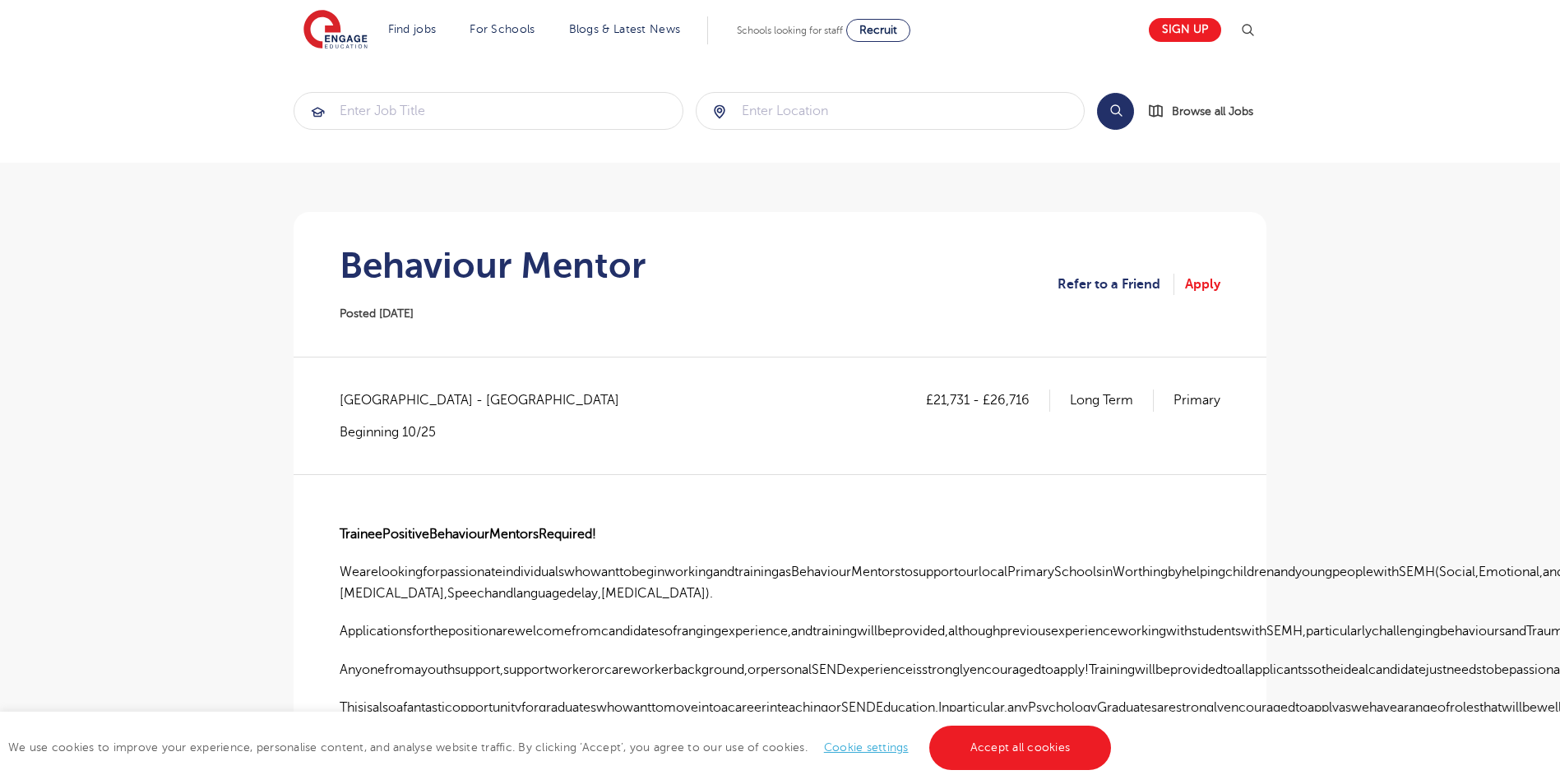
scroll to position [329, 0]
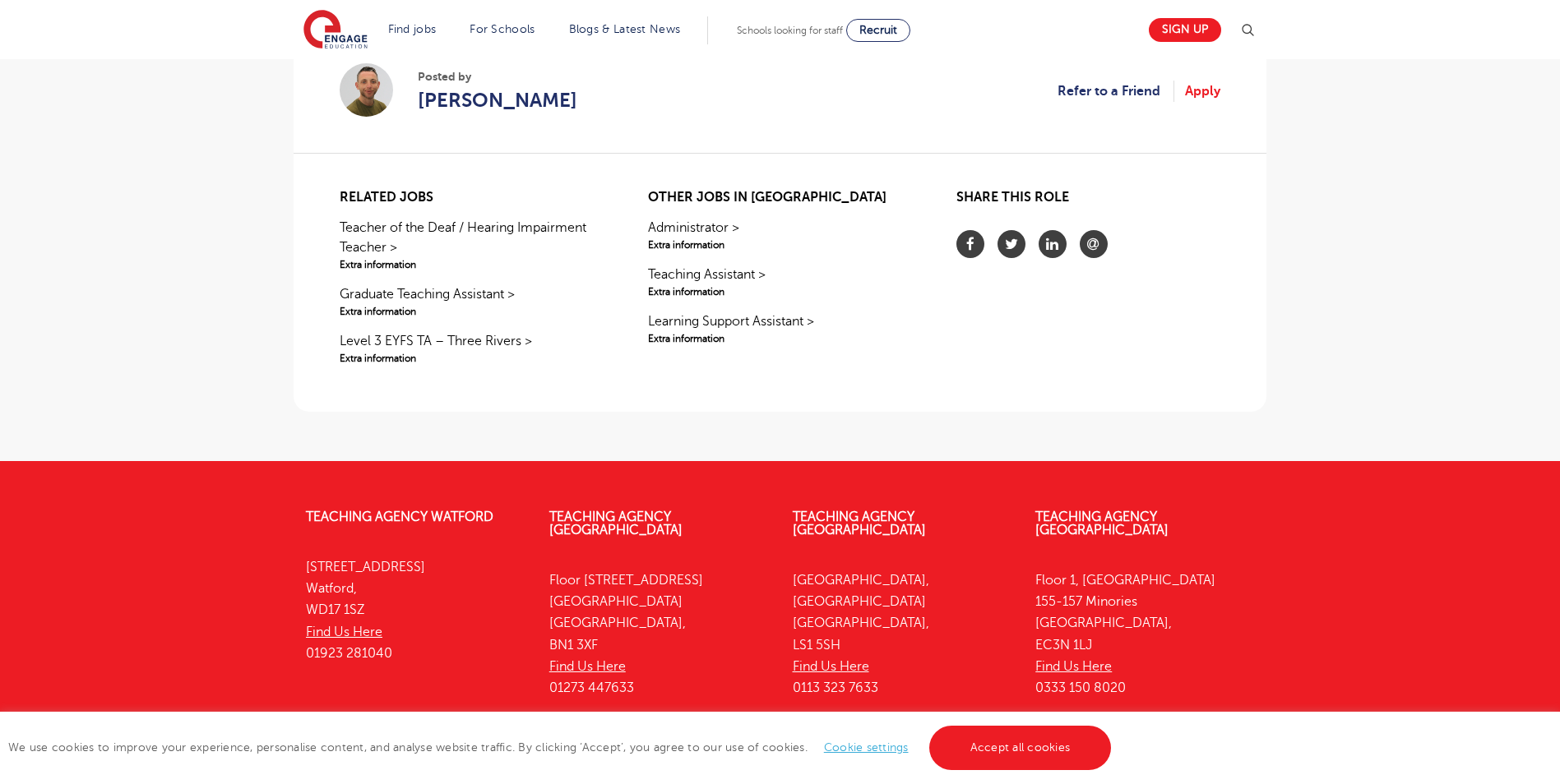
scroll to position [1032, 0]
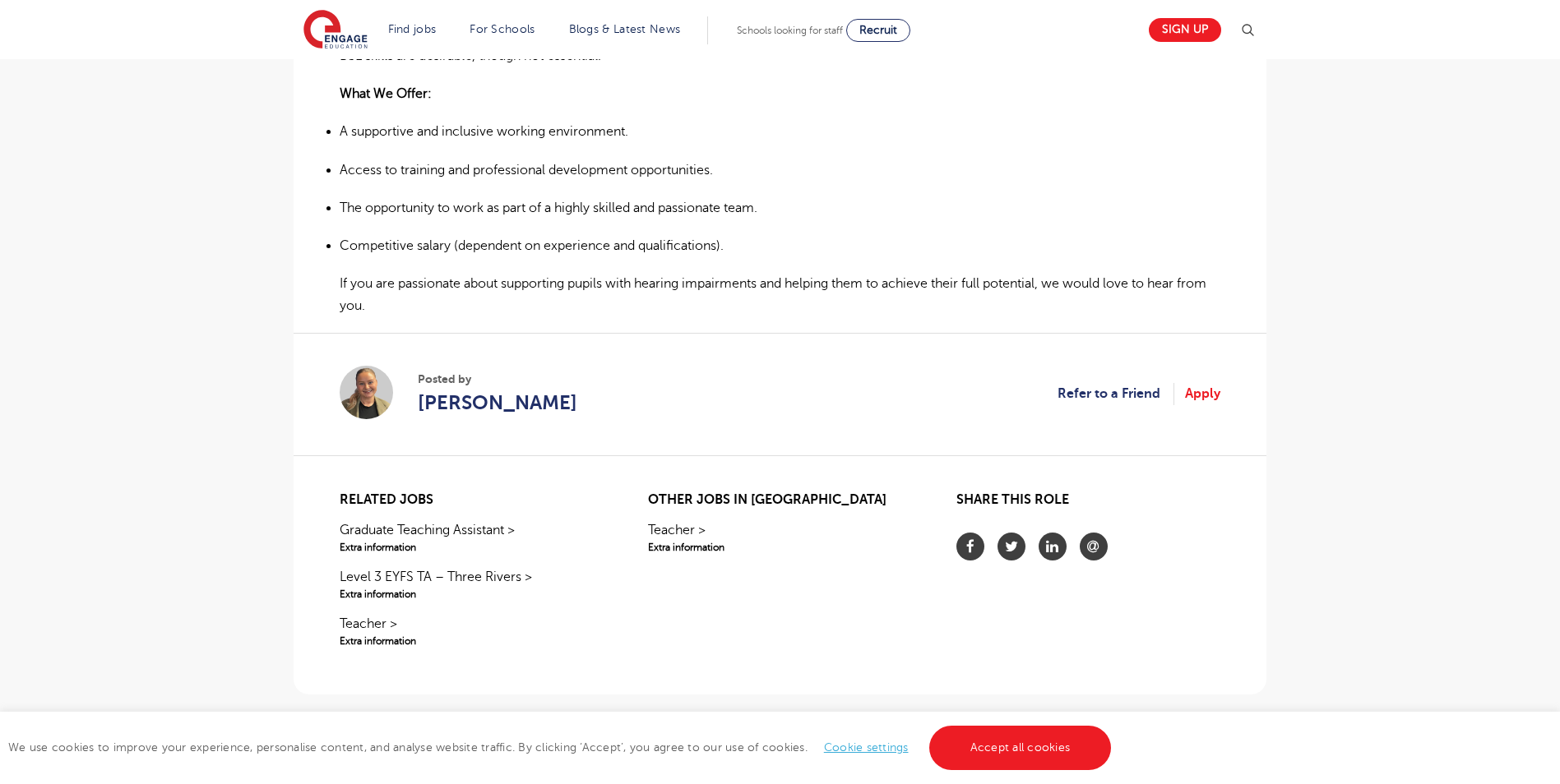
scroll to position [1068, 0]
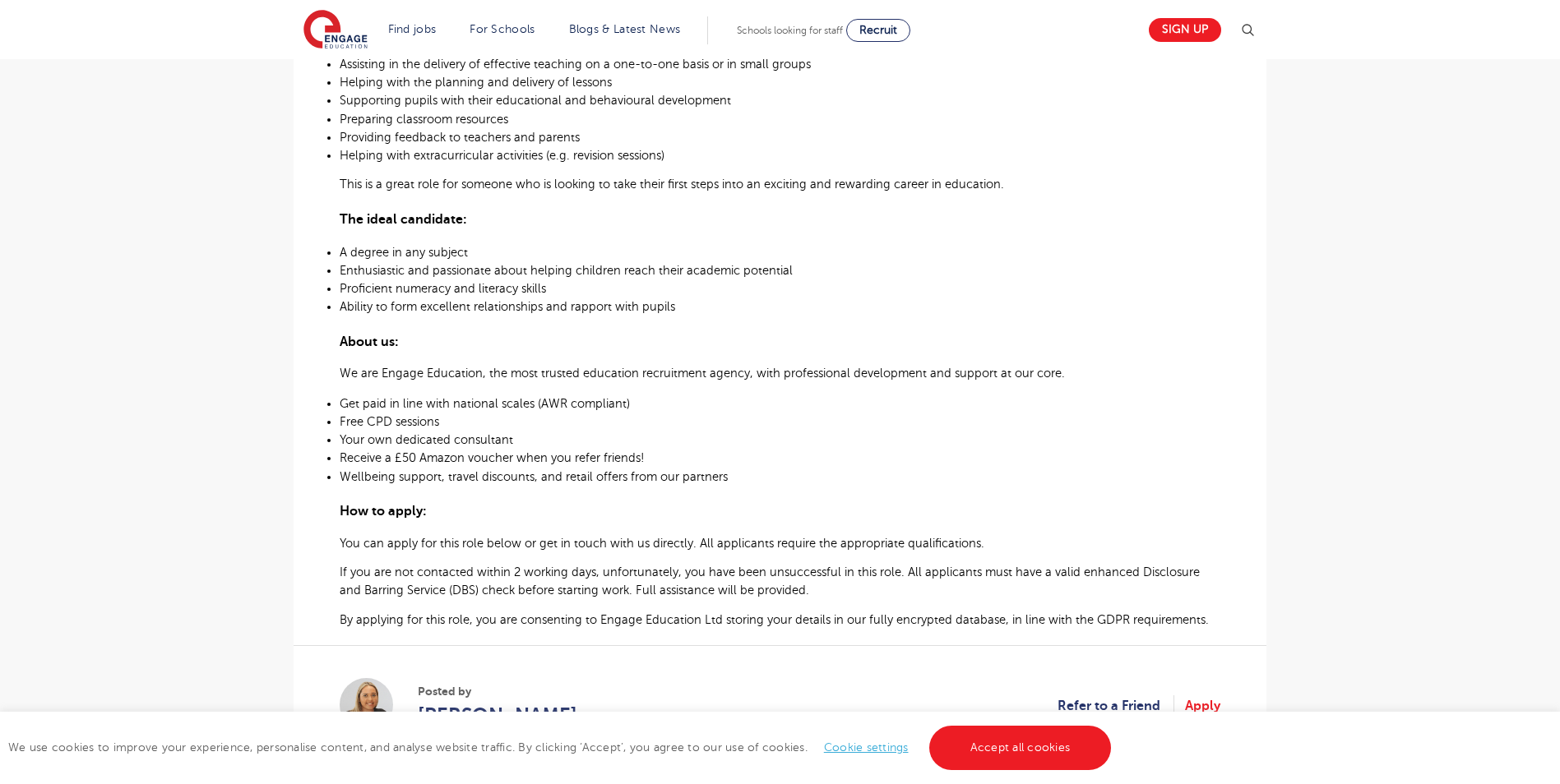
scroll to position [657, 0]
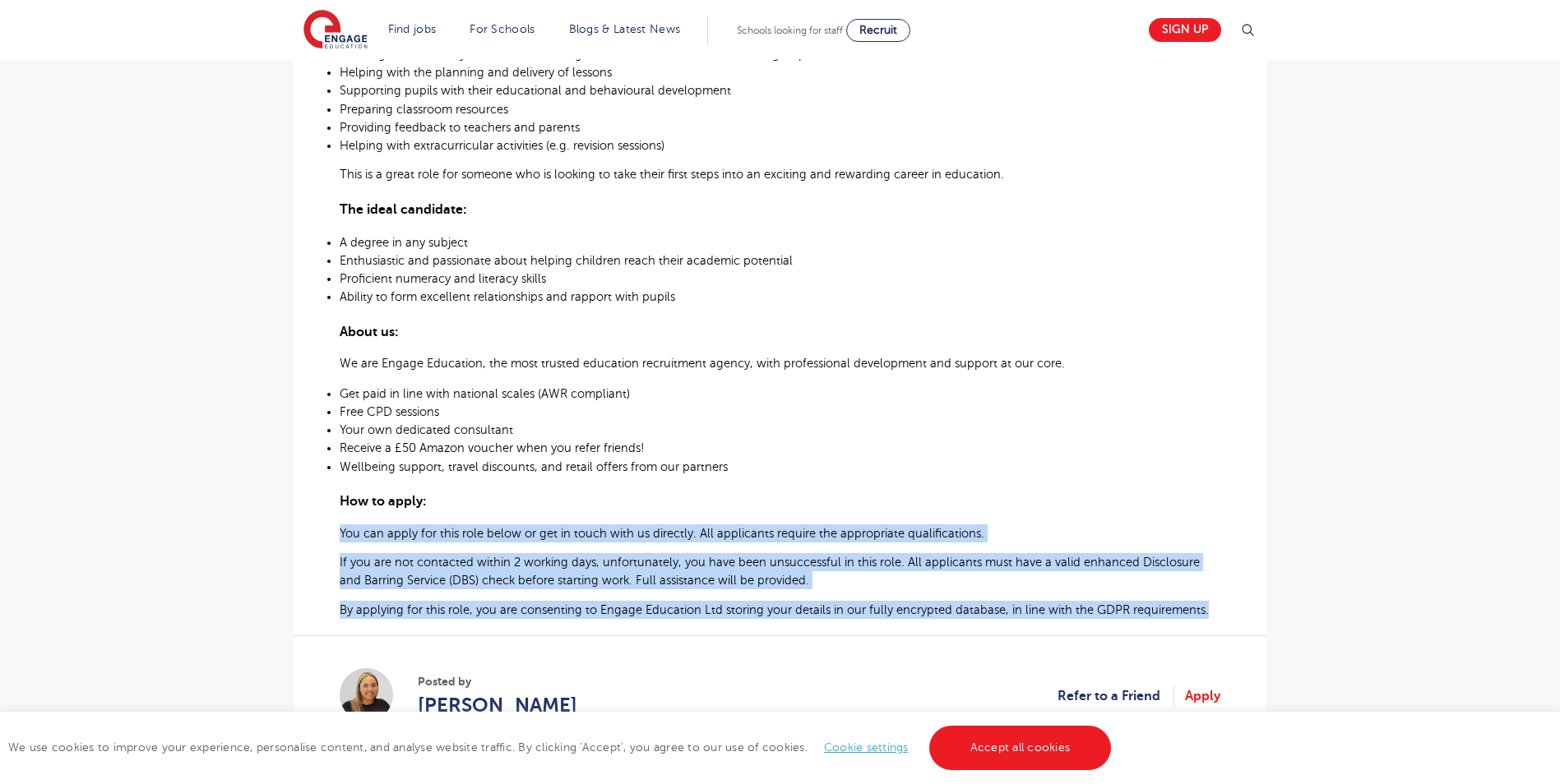
drag, startPoint x: 339, startPoint y: 531, endPoint x: 1253, endPoint y: 593, distance: 916.1
click at [1253, 593] on div "£25,758 - £30,744 Long Term Primary Hillingdon - Hillingdon Beginning 10/25 Gra…" at bounding box center [780, 250] width 947 height 1037
copy div "You can apply for this role below or get in touch with us directly. All applica…"
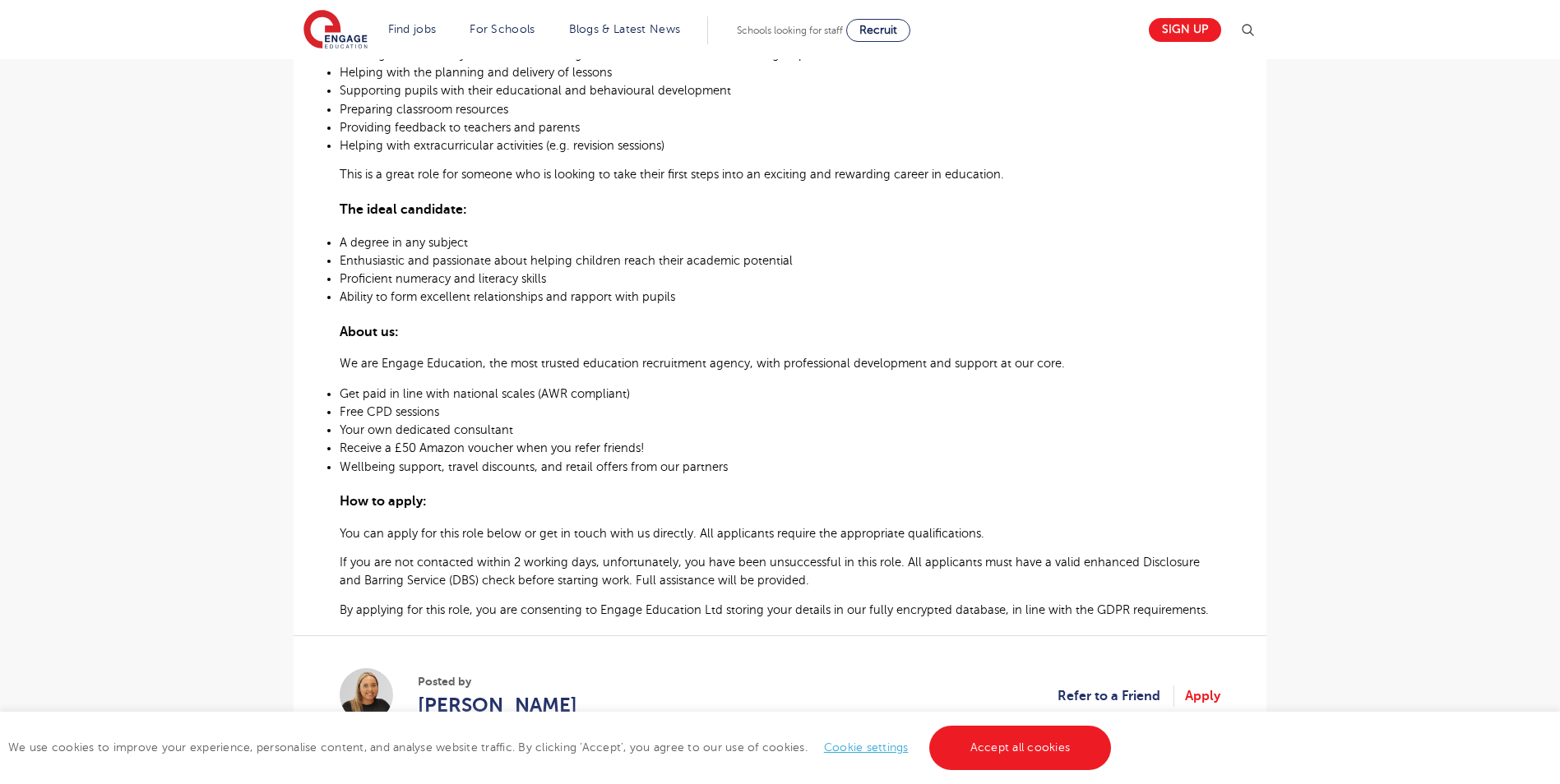
click at [800, 365] on span "We are Engage Education, the most trusted education recruitment agency, with pr…" at bounding box center [702, 362] width 725 height 13
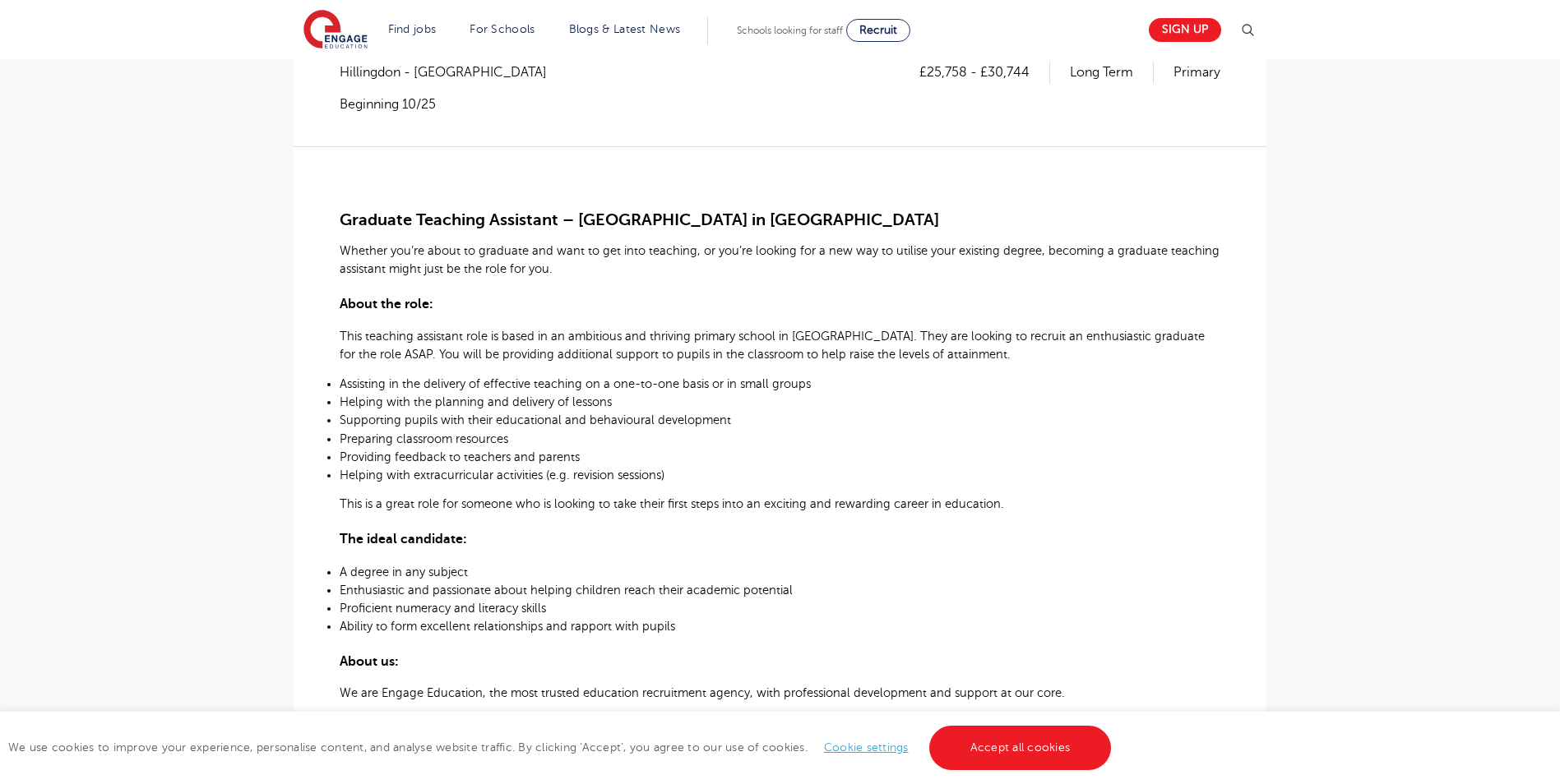
scroll to position [246, 0]
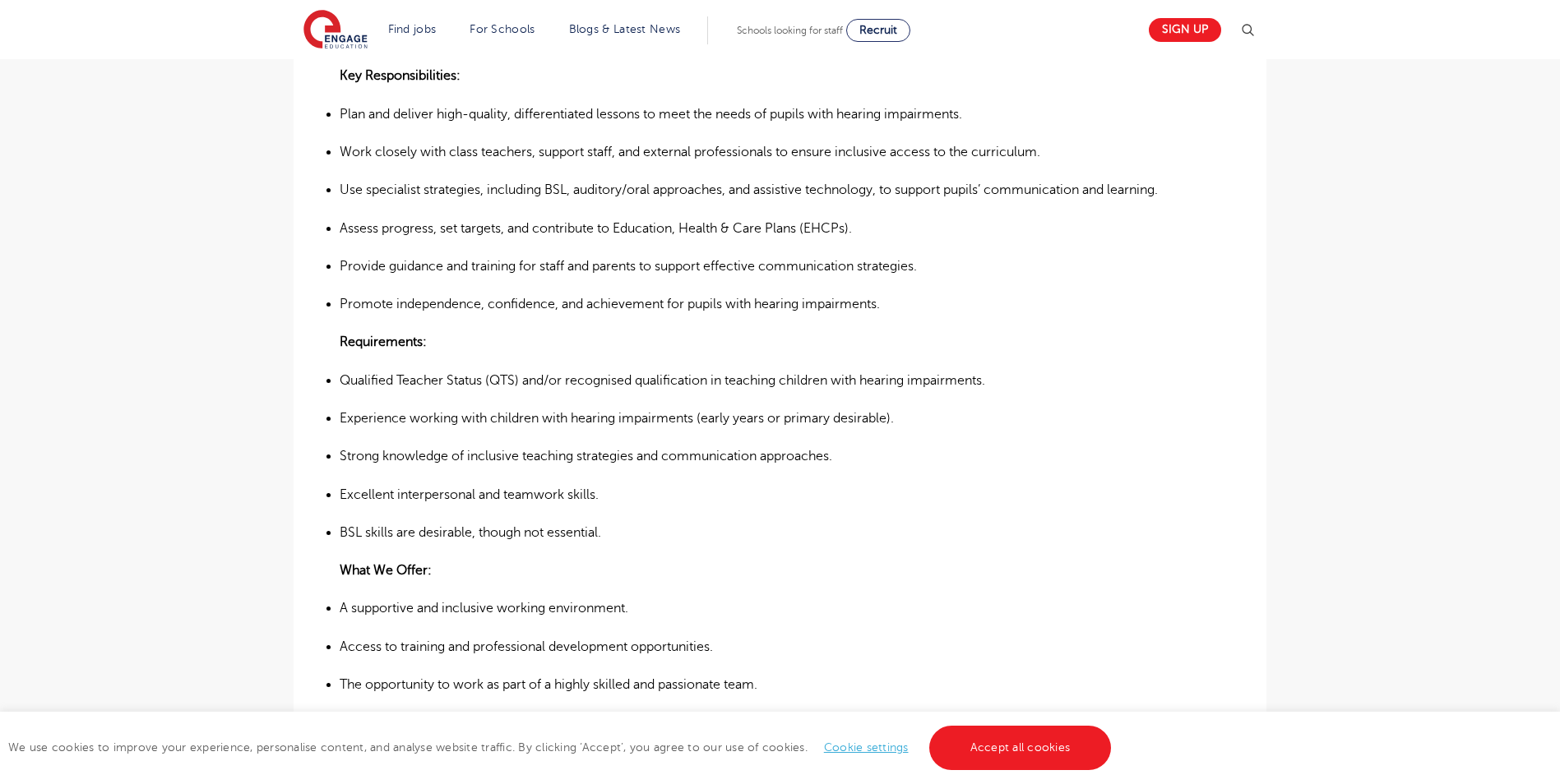
scroll to position [904, 0]
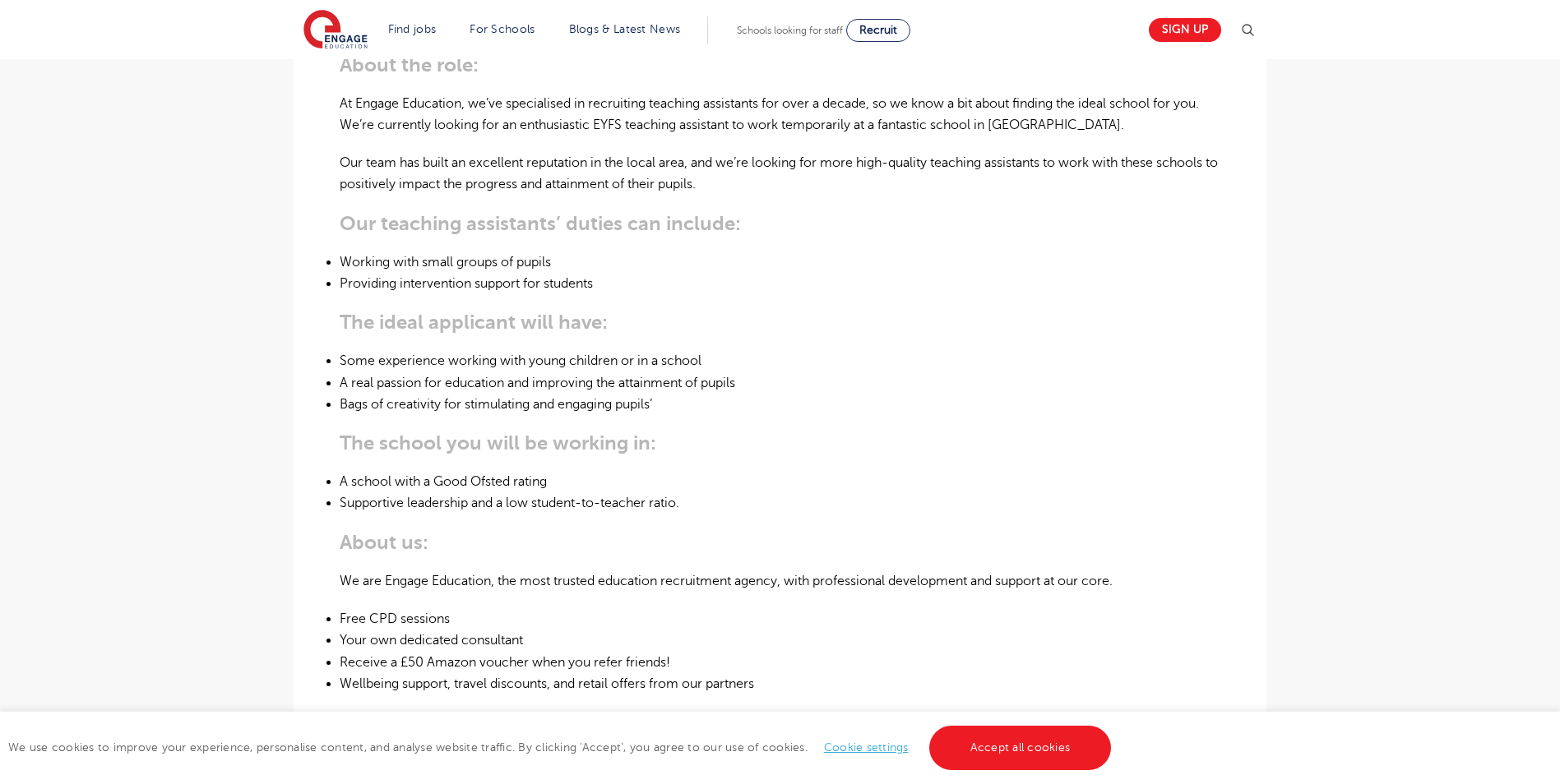
scroll to position [411, 0]
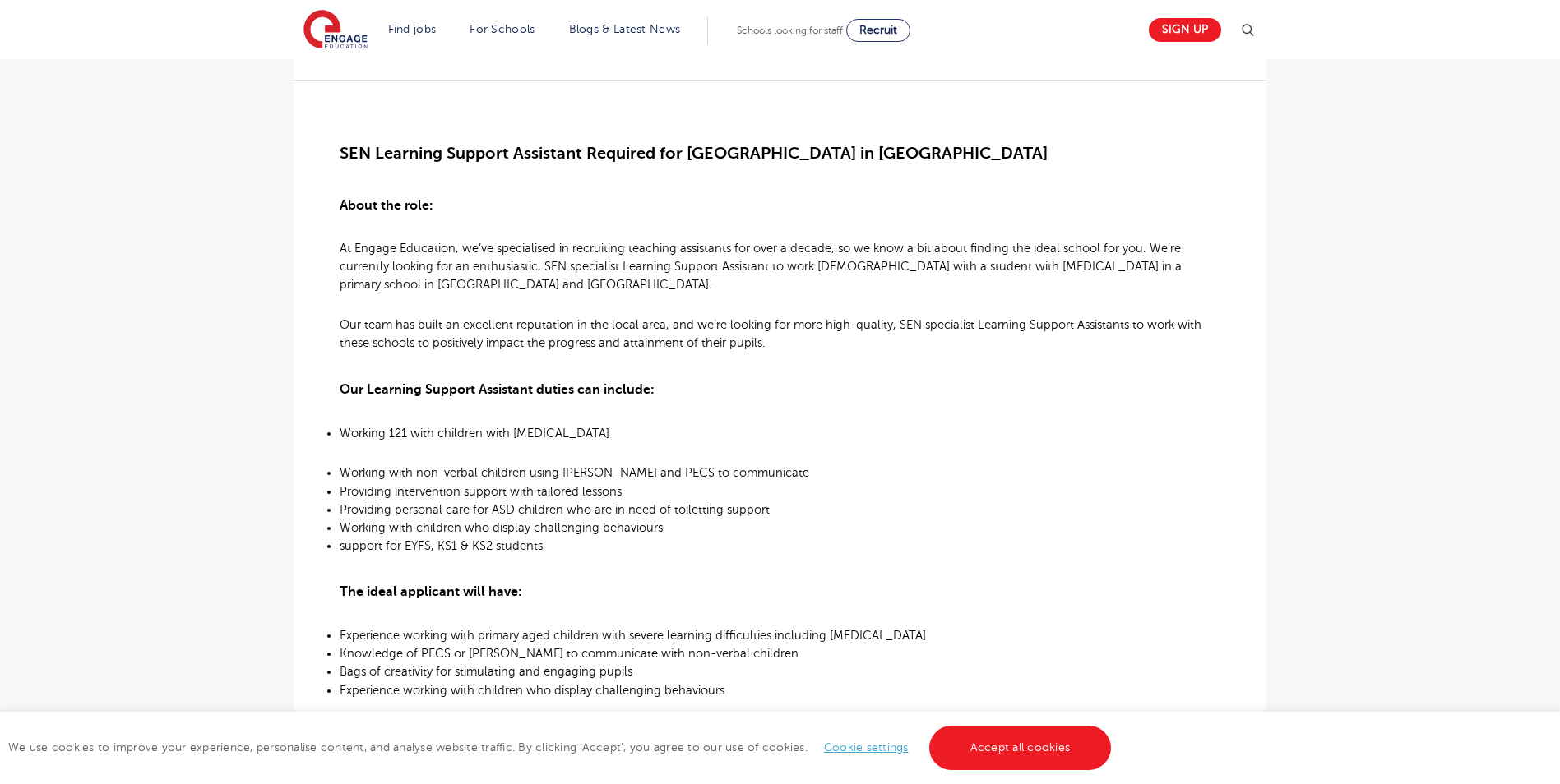
scroll to position [411, 0]
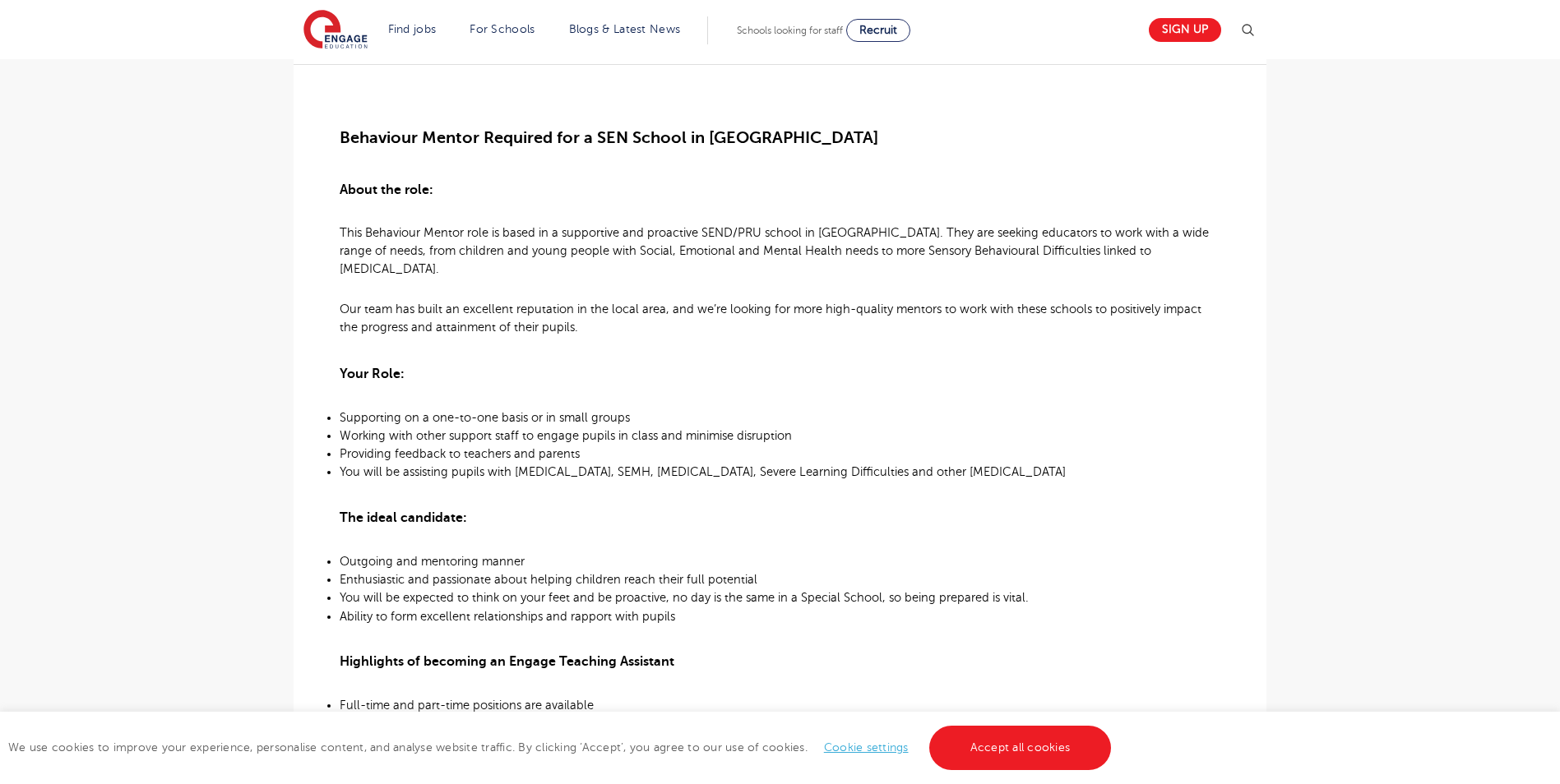
scroll to position [575, 0]
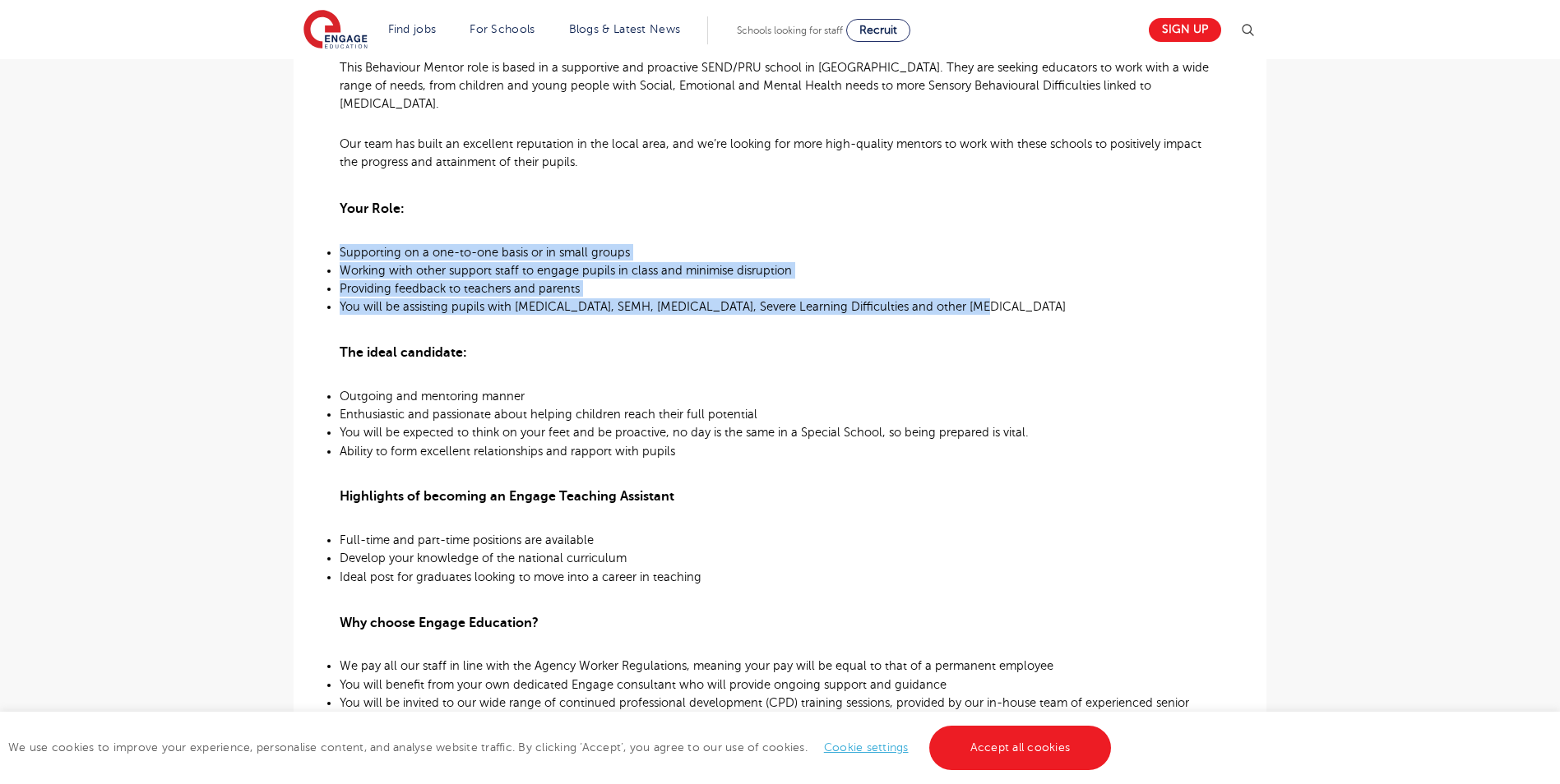
drag, startPoint x: 338, startPoint y: 234, endPoint x: 980, endPoint y: 291, distance: 644.5
click at [980, 291] on div "£27,252 - £32,238 Long Term All Through Croydon - [GEOGRAPHIC_DATA] Beginning 0…" at bounding box center [780, 498] width 947 height 1368
copy ul "Supporting on a one-to-one basis or in small groups Working with other support …"
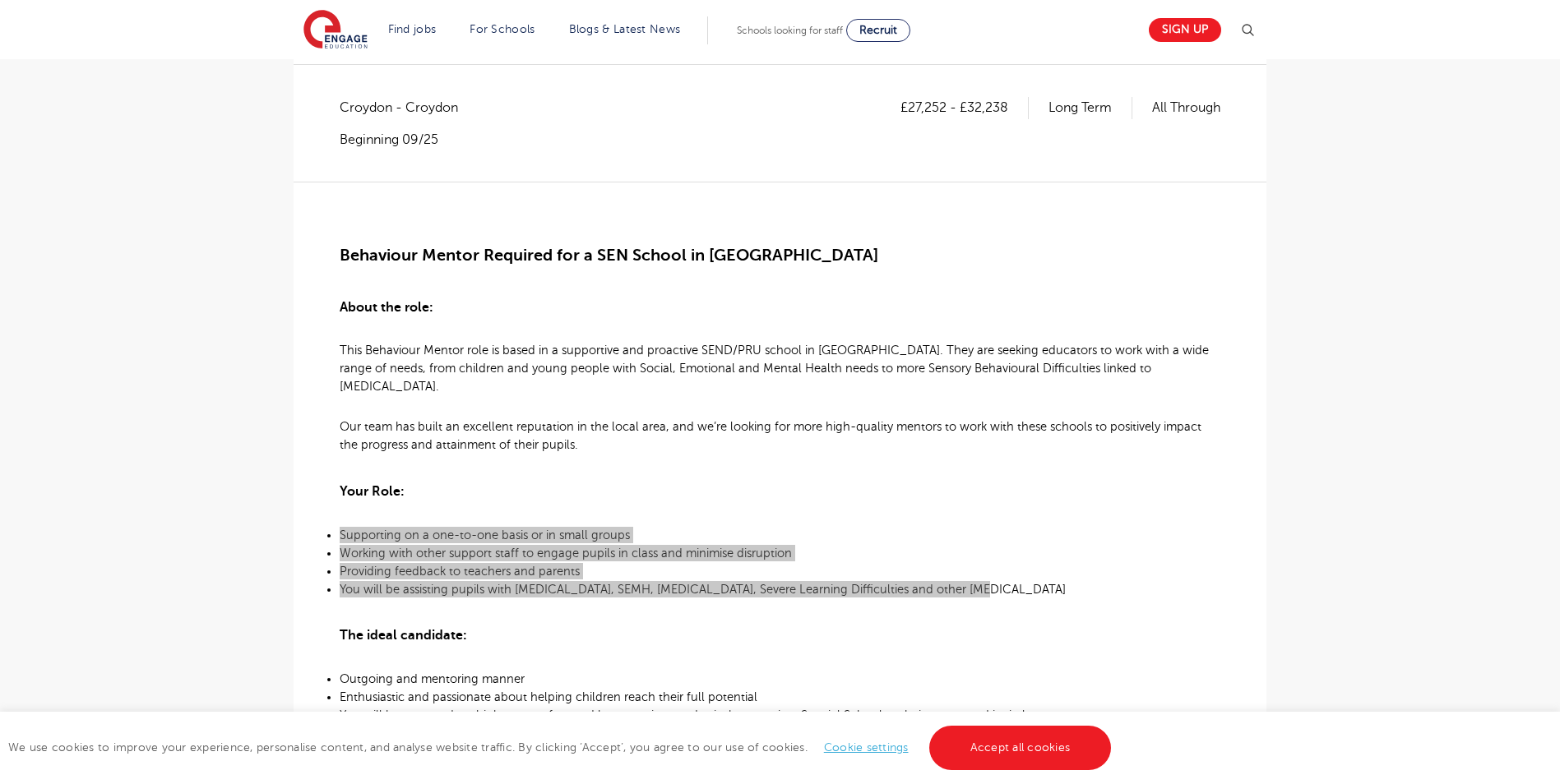
scroll to position [246, 0]
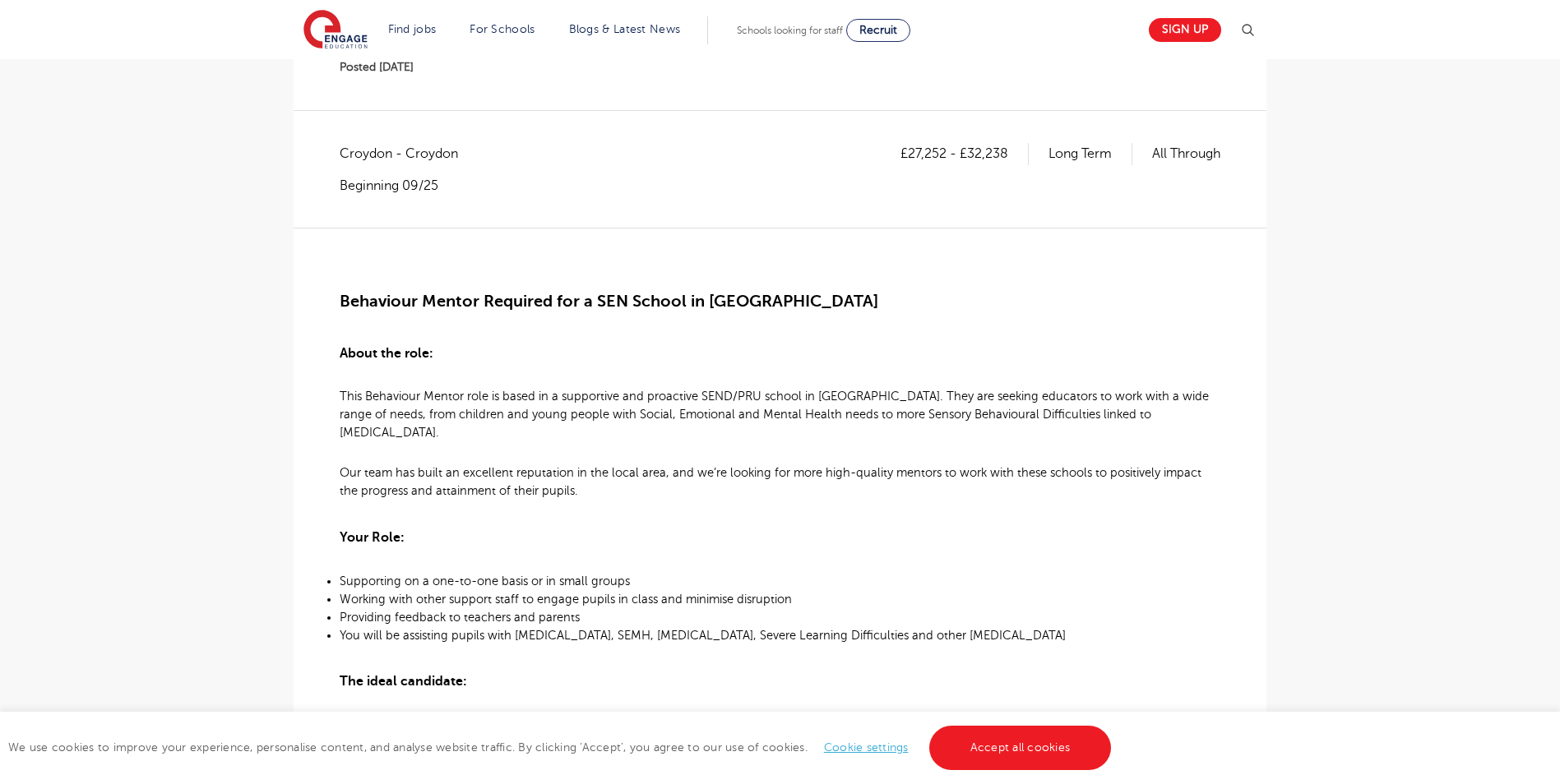
click at [1173, 466] on span "Our team has built an excellent reputation in the local area, and we’re looking…" at bounding box center [771, 482] width 862 height 32
